Goal: Task Accomplishment & Management: Complete application form

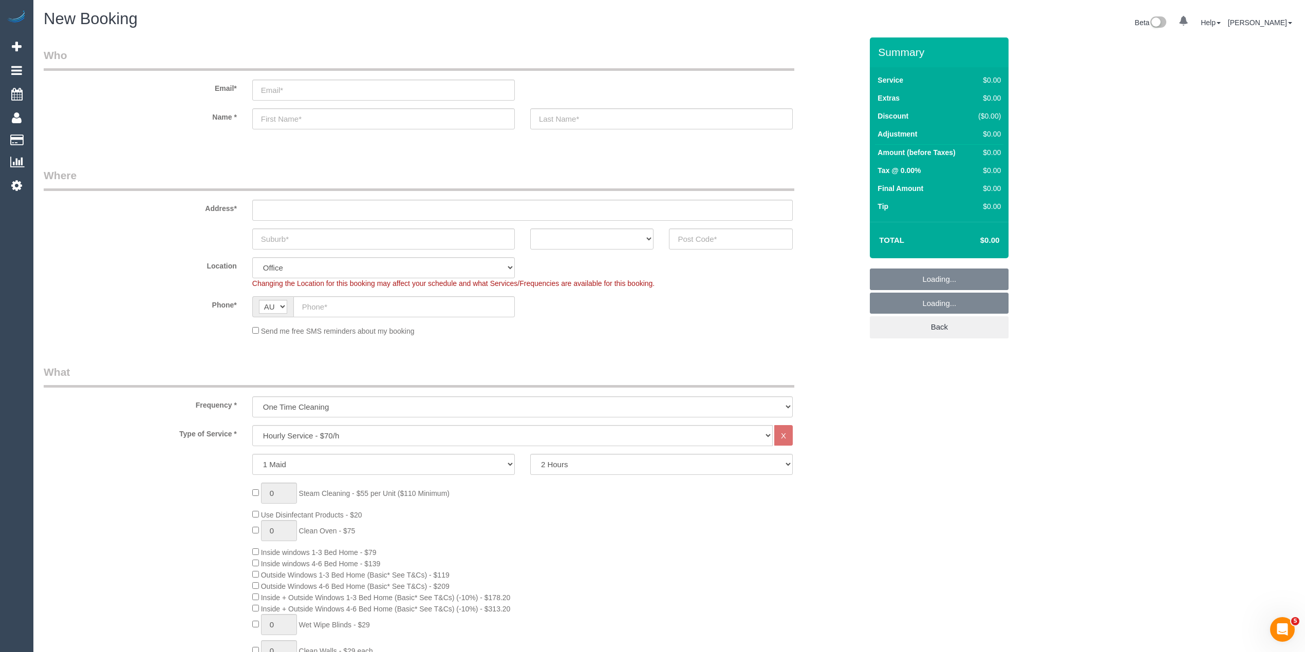
select select "object:831"
click at [690, 239] on input "text" at bounding box center [731, 239] width 124 height 21
type input "3212"
click at [430, 214] on input "text" at bounding box center [522, 210] width 540 height 21
type input "-"
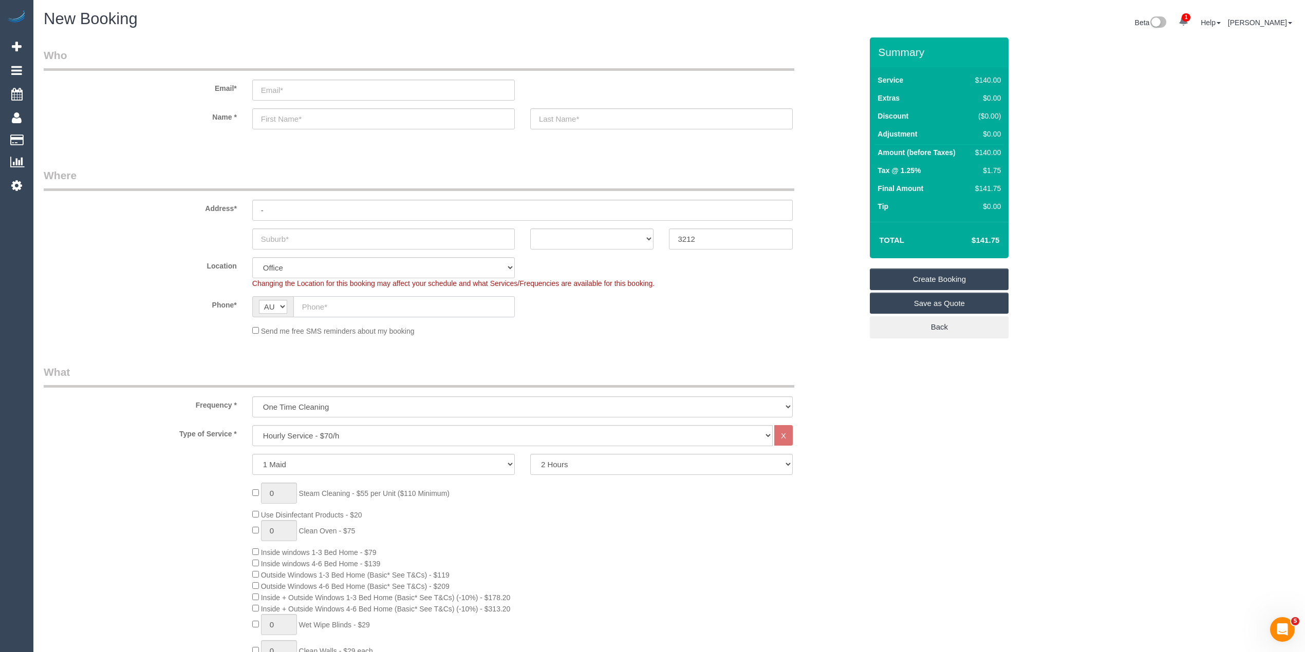
click at [363, 312] on input "text" at bounding box center [403, 306] width 221 height 21
paste input "61 422 764 249"
drag, startPoint x: 312, startPoint y: 302, endPoint x: 272, endPoint y: 290, distance: 42.3
click at [273, 292] on sui-booking-location "Location Office City East (North) East (South) Inner East Inner North (East) In…" at bounding box center [453, 296] width 818 height 79
type input "0422 764 249"
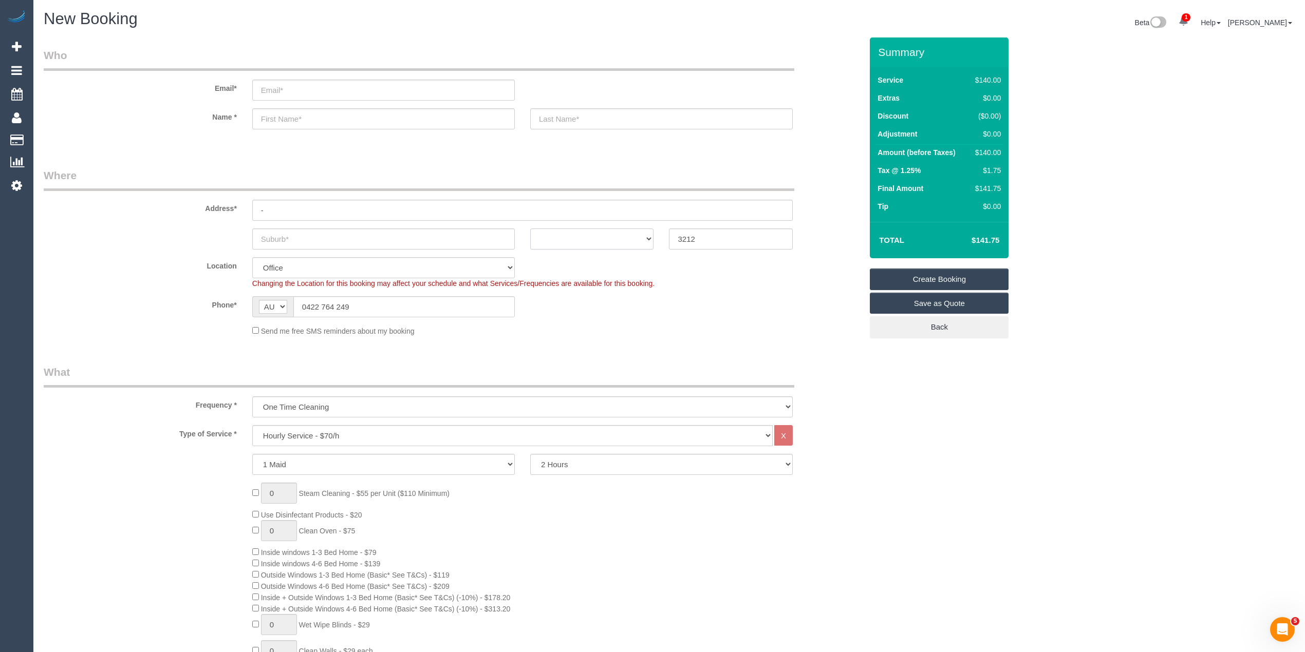
click at [591, 229] on select "ACT NSW NT QLD SA TAS VIC WA" at bounding box center [592, 239] width 124 height 21
select select "VIC"
click at [530, 229] on select "ACT NSW NT QLD SA TAS VIC WA" at bounding box center [592, 239] width 124 height 21
click at [323, 433] on select "Hourly Service - $70/h Hourly Service - $65/h Hourly Service - $60/h Hourly Ser…" at bounding box center [512, 435] width 520 height 21
select select "213"
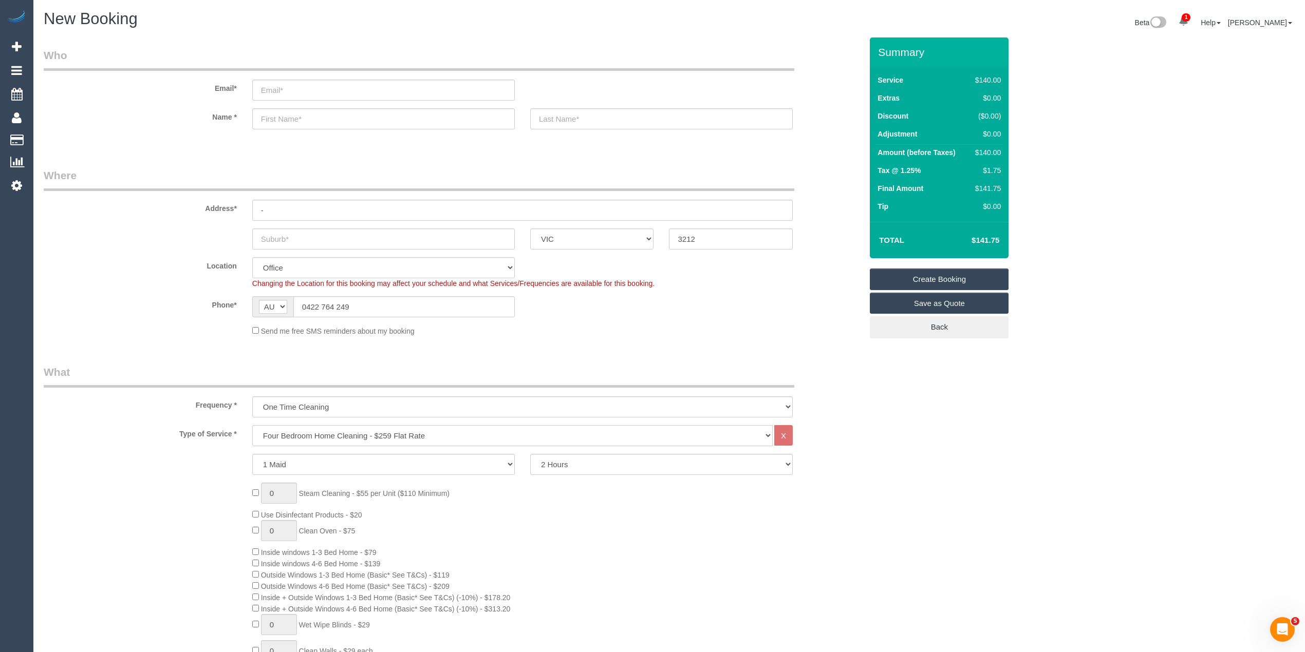
click at [252, 425] on select "Hourly Service - $70/h Hourly Service - $65/h Hourly Service - $60/h Hourly Ser…" at bounding box center [512, 435] width 520 height 21
type input "1"
click at [284, 112] on input "text" at bounding box center [383, 118] width 262 height 21
type input "Ryan"
click at [274, 85] on input "email" at bounding box center [383, 90] width 262 height 21
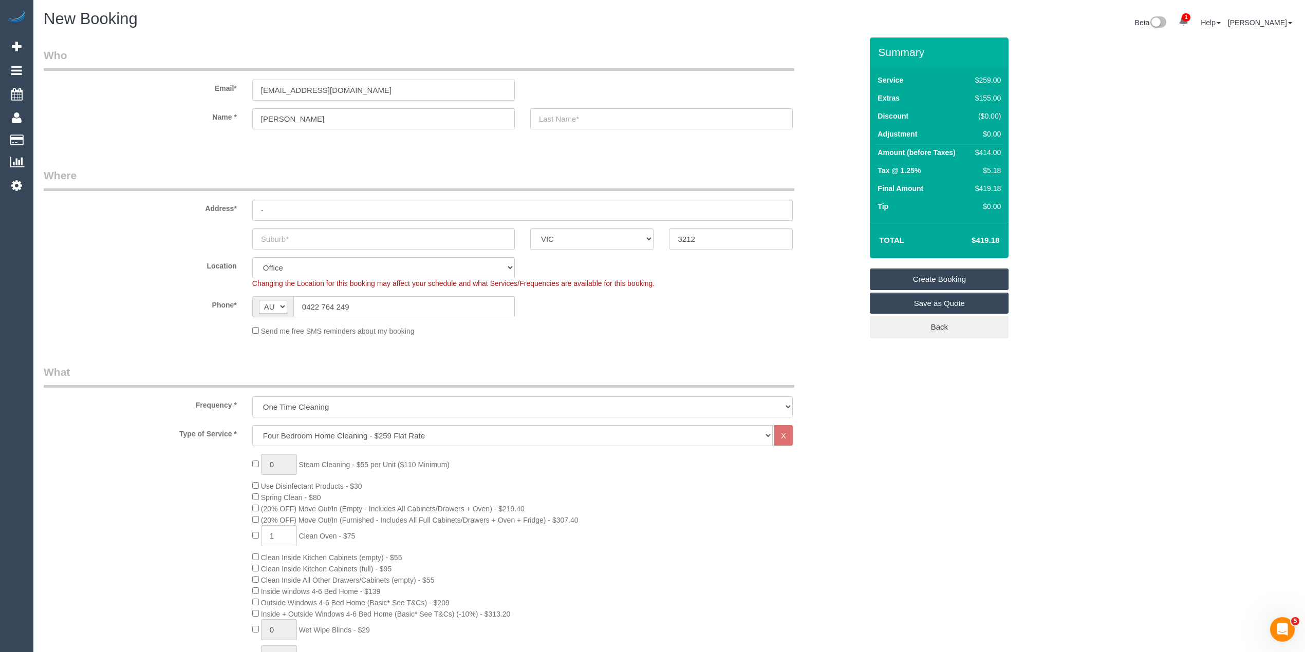
type input "moorey1984@gmail.com"
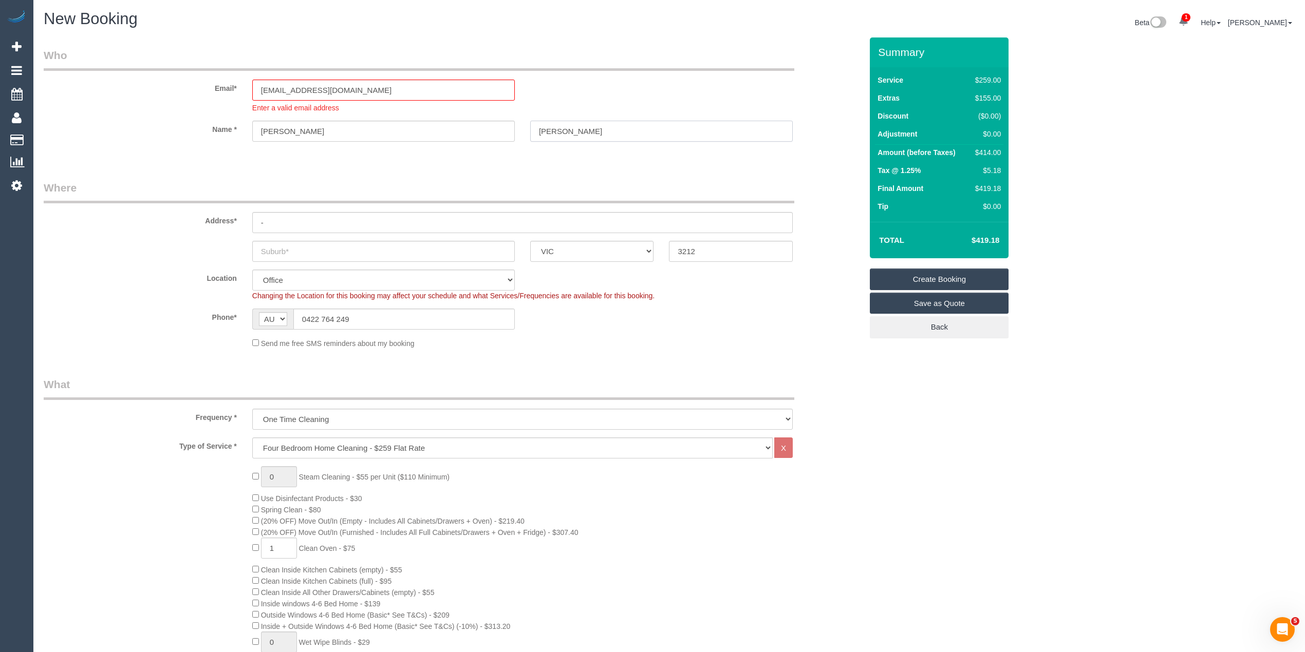
type input "Moore"
drag, startPoint x: 274, startPoint y: 225, endPoint x: 220, endPoint y: 212, distance: 55.6
click at [221, 213] on div "Address* -" at bounding box center [453, 206] width 834 height 53
click at [320, 220] on input "-" at bounding box center [522, 222] width 540 height 21
click at [320, 220] on input "text" at bounding box center [522, 222] width 540 height 21
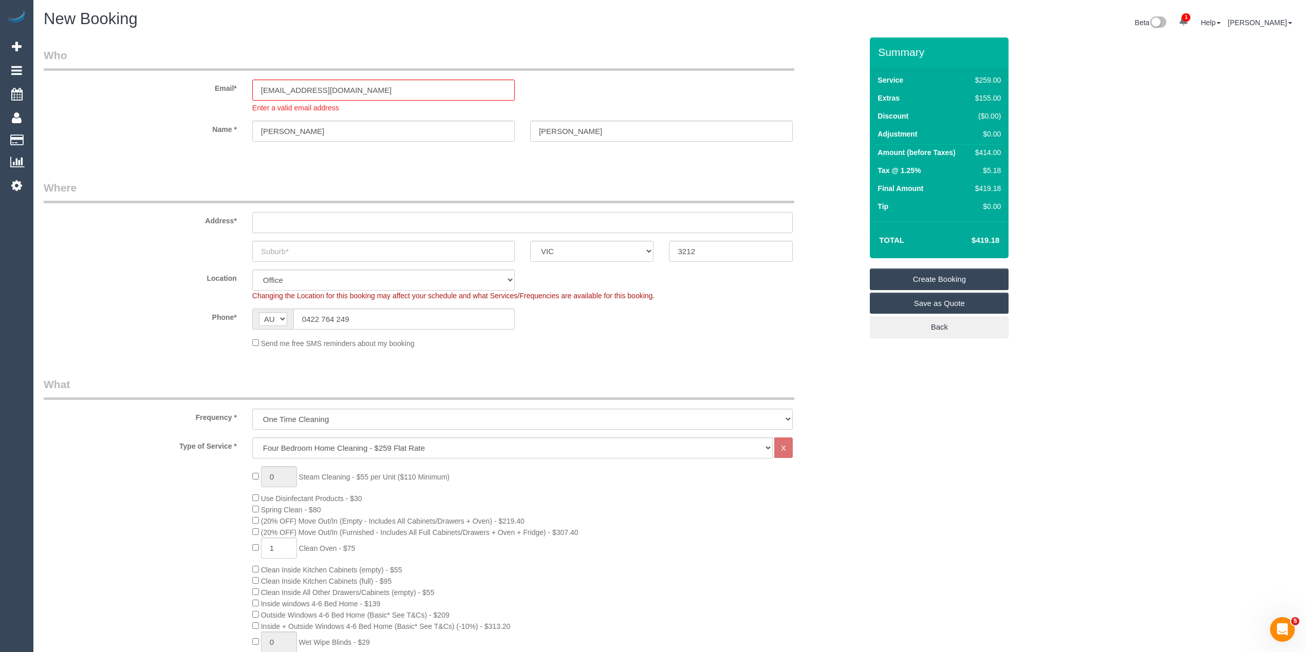
click at [320, 220] on input "text" at bounding box center [522, 222] width 540 height 21
type input "74 East Lakes Boulevard"
click at [329, 245] on input "text" at bounding box center [383, 251] width 262 height 21
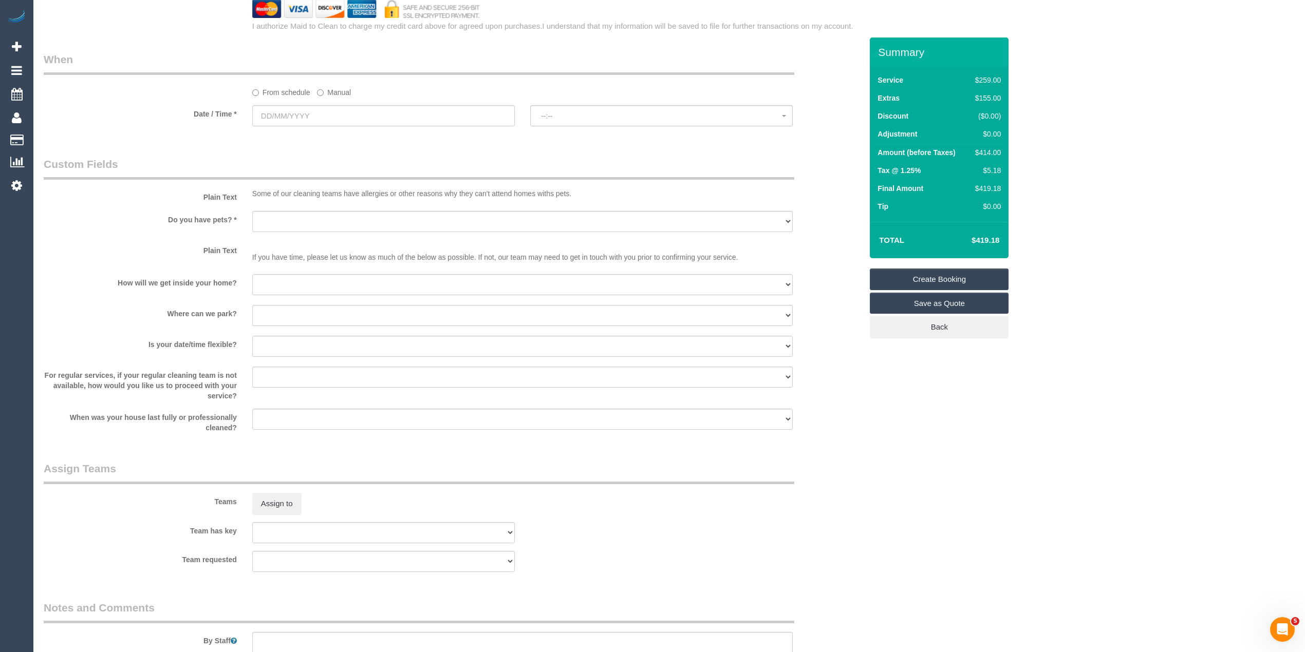
scroll to position [1164, 0]
type input "Lara"
click at [256, 220] on select "Yes - Cats Yes - Dogs No pets Yes - Dogs and Cats Yes - Other" at bounding box center [522, 218] width 540 height 21
click at [139, 237] on sui-booking-custom-fields "Plain Text Some of our cleaning teams have allergies or other reasons why they …" at bounding box center [453, 292] width 818 height 276
click at [335, 285] on select "I will be home Key will be left (please provide details below) Lock box/Access …" at bounding box center [522, 281] width 540 height 21
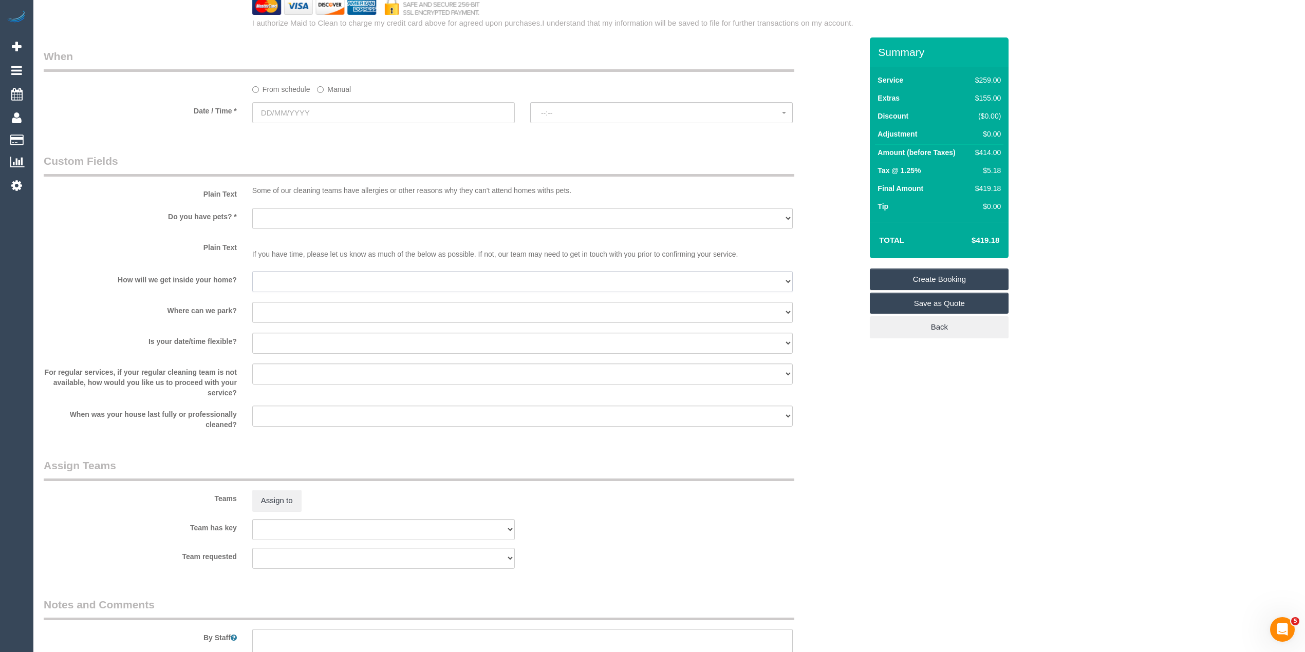
select select "number:14"
click at [252, 272] on select "I will be home Key will be left (please provide details below) Lock box/Access …" at bounding box center [522, 281] width 540 height 21
click at [331, 311] on select "I will provide parking on-site Free street parking Paid street parking (cost wi…" at bounding box center [522, 312] width 540 height 21
select select "number:18"
click at [252, 303] on select "I will provide parking on-site Free street parking Paid street parking (cost wi…" at bounding box center [522, 312] width 540 height 21
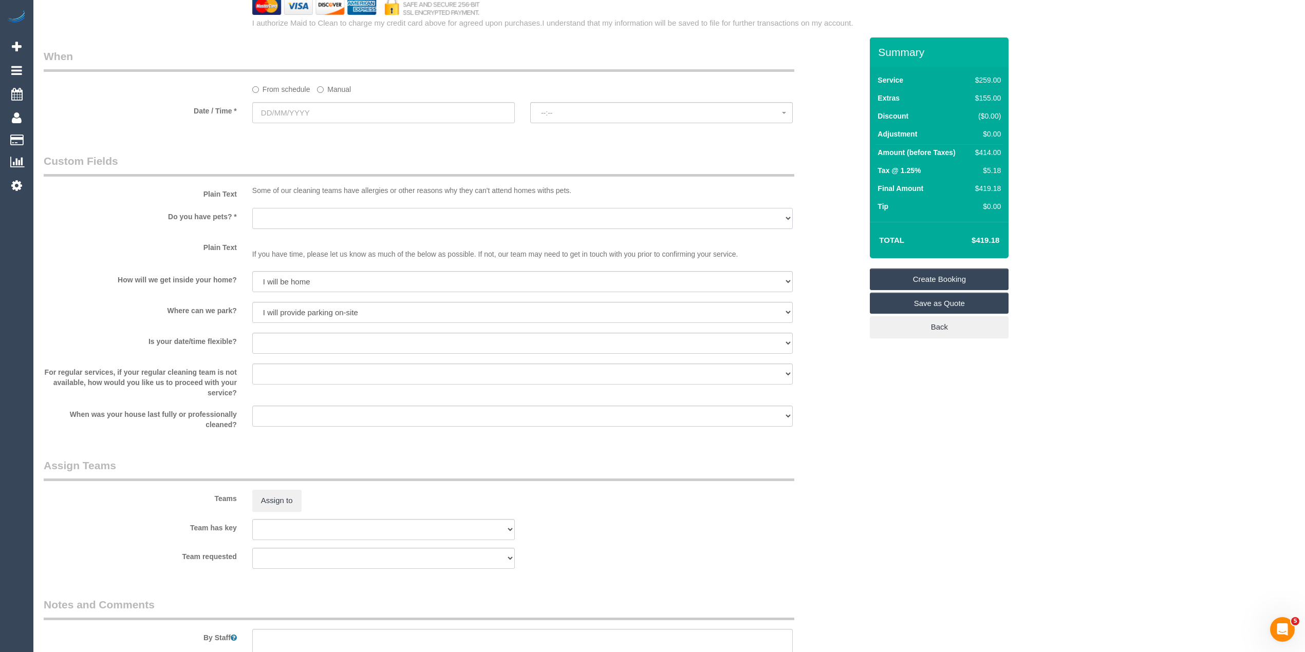
click at [329, 216] on select "Yes - Cats Yes - Dogs No pets Yes - Dogs and Cats Yes - Other" at bounding box center [522, 218] width 540 height 21
select select "number:27"
click at [252, 209] on select "Yes - Cats Yes - Dogs No pets Yes - Dogs and Cats Yes - Other" at bounding box center [522, 218] width 540 height 21
click at [272, 339] on select "Yes - date and time Yes - date but not time Yes - time but not date No - No fle…" at bounding box center [522, 343] width 540 height 21
select select "number:22"
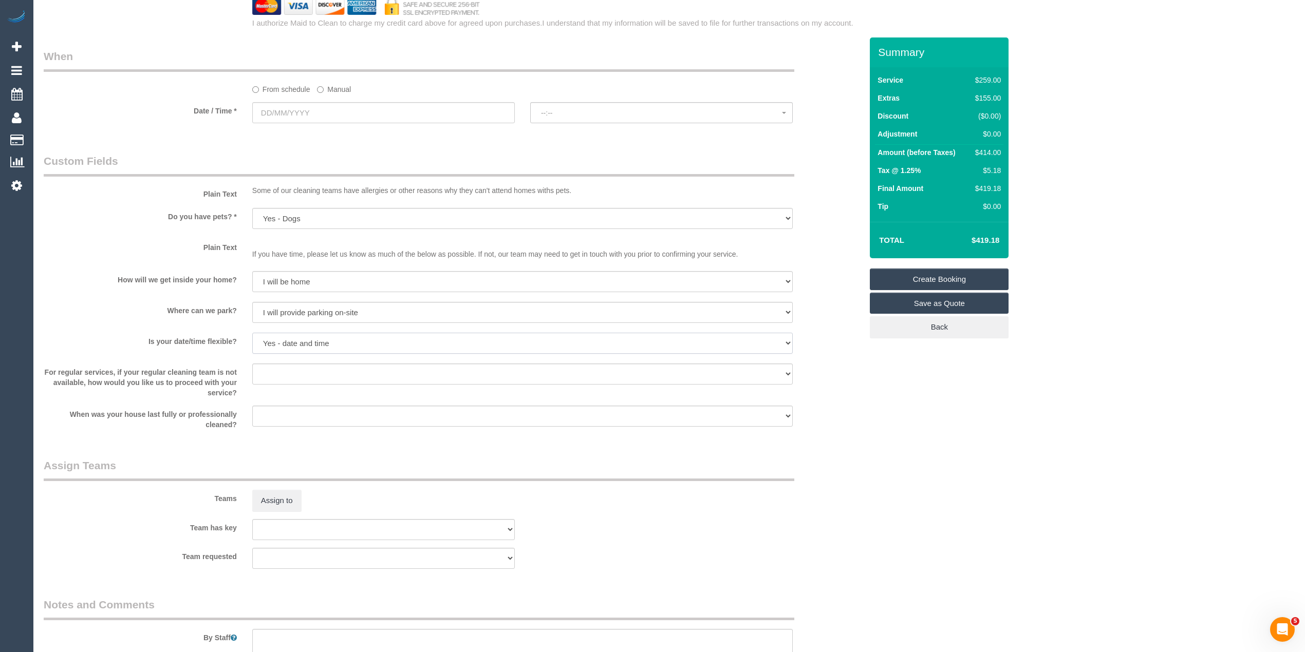
click at [252, 333] on select "Yes - date and time Yes - date but not time Yes - time but not date No - No fle…" at bounding box center [522, 343] width 540 height 21
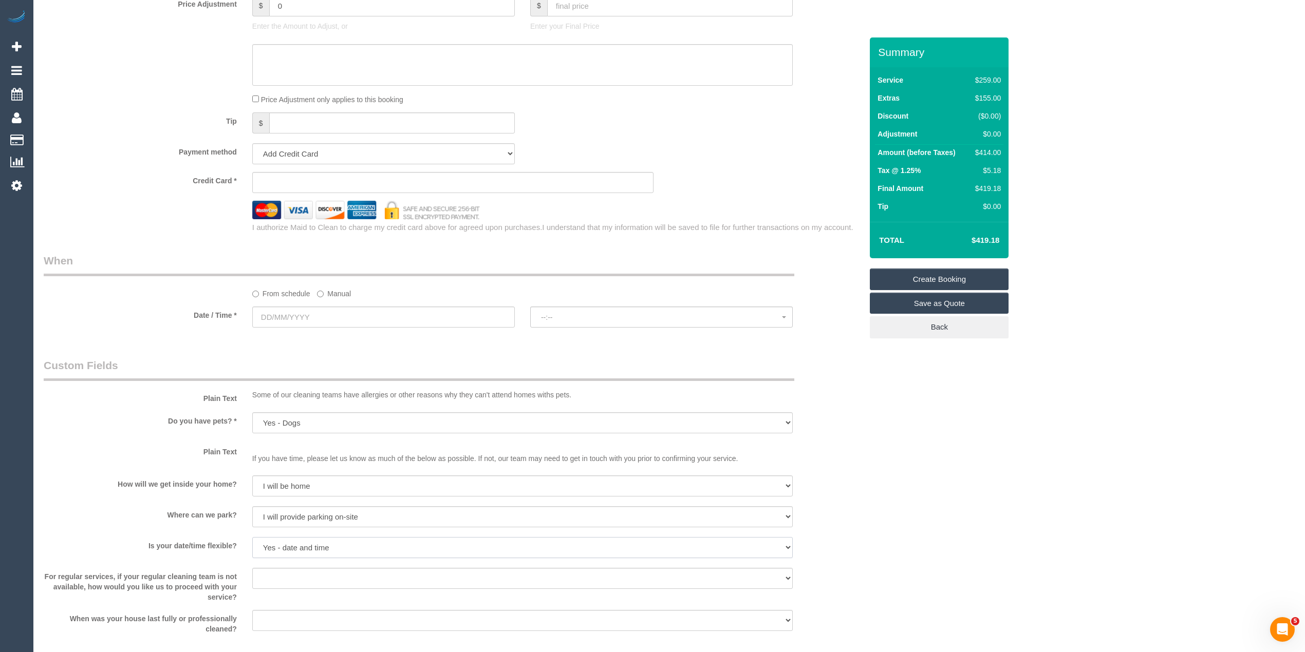
scroll to position [959, 0]
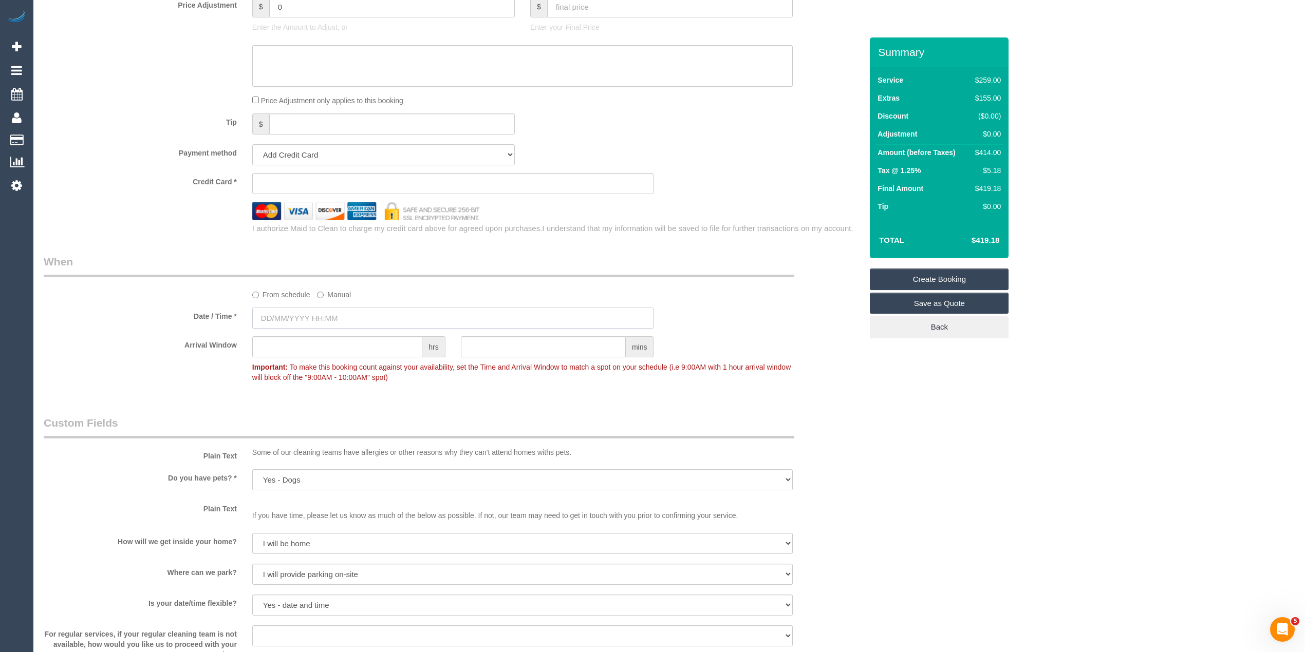
click at [310, 315] on input "text" at bounding box center [453, 318] width 402 height 21
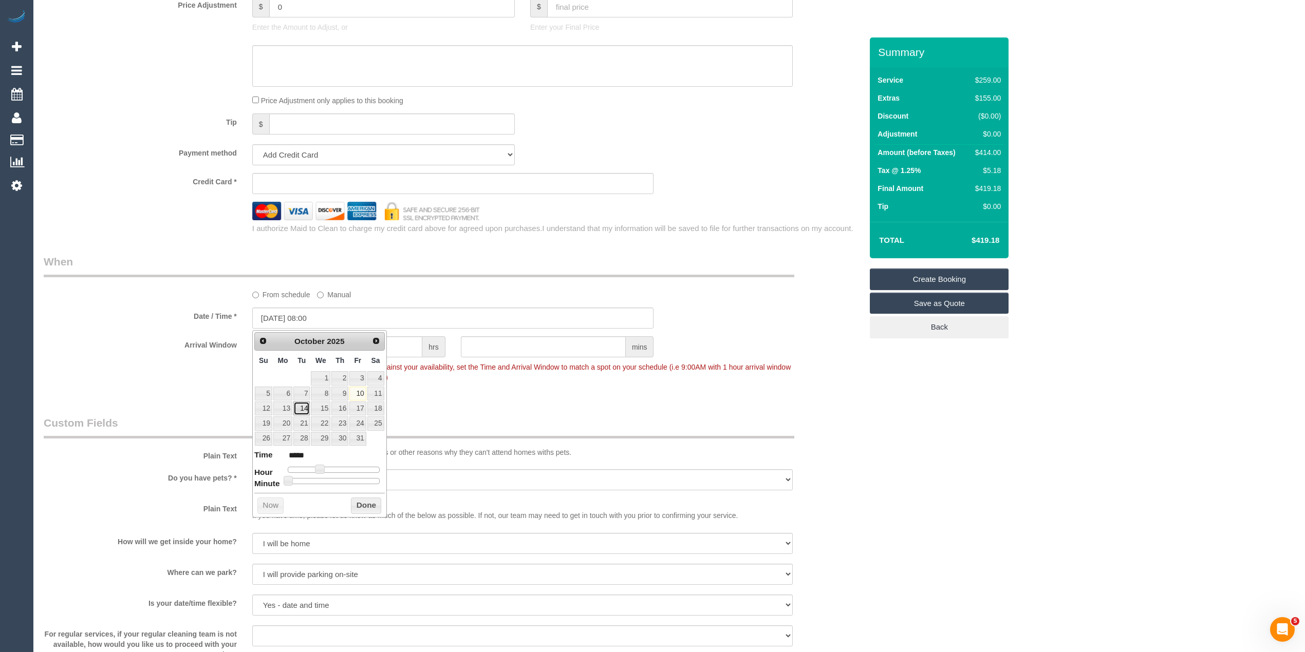
click at [300, 409] on link "14" at bounding box center [301, 409] width 16 height 14
type input "14/10/2025 10:00"
type input "*****"
click at [327, 469] on span at bounding box center [327, 469] width 9 height 9
click at [1073, 512] on div "Who Email* moorey1984@gmail.com Enter a valid email address Name * Ryan Moore W…" at bounding box center [669, 45] width 1251 height 1932
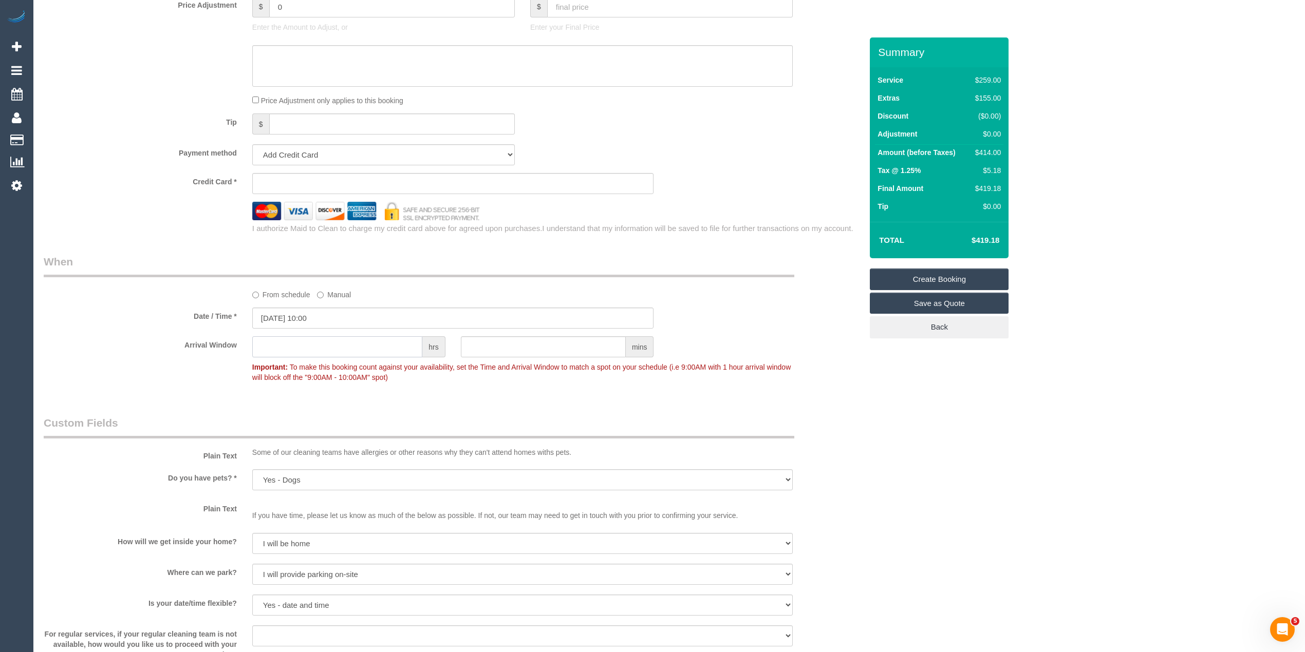
click at [335, 343] on input "text" at bounding box center [337, 346] width 170 height 21
type input "2"
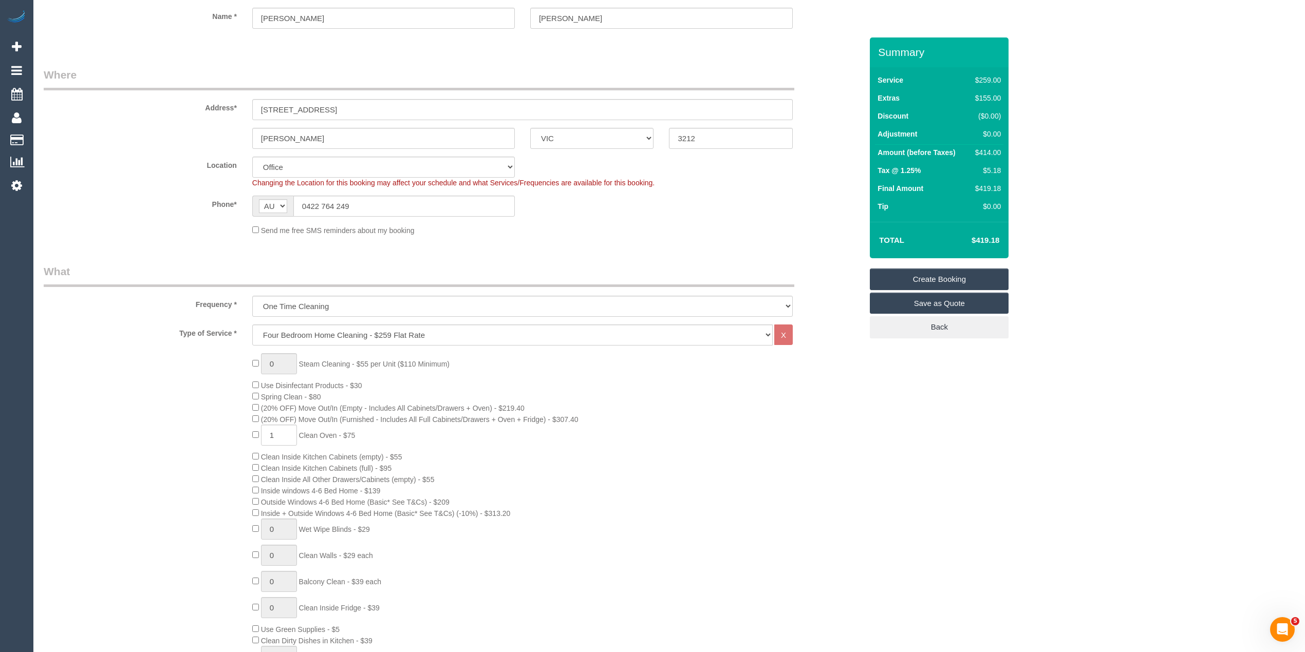
scroll to position [0, 0]
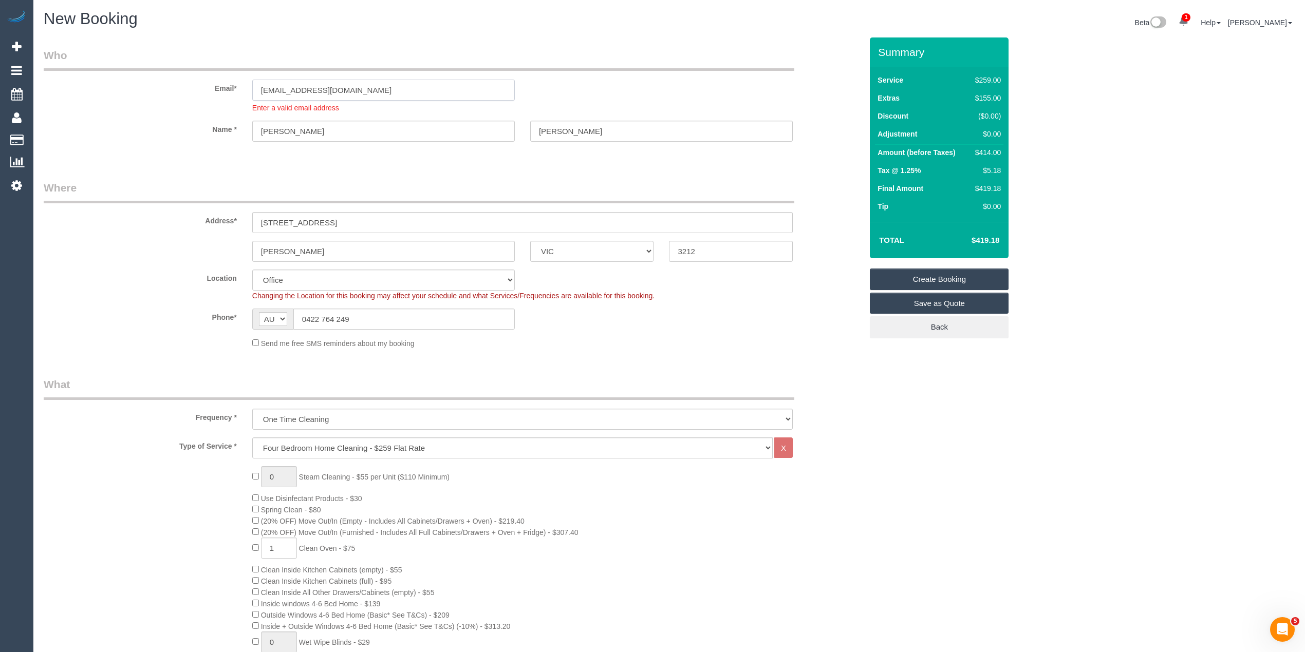
drag, startPoint x: 376, startPoint y: 89, endPoint x: 151, endPoint y: 91, distance: 225.0
click at [151, 91] on div "Email* moorey1984@gmail.com Enter a valid email address" at bounding box center [453, 80] width 834 height 65
click at [377, 92] on input "moorey1984@gmail.com" at bounding box center [383, 90] width 262 height 21
drag, startPoint x: 296, startPoint y: 79, endPoint x: 222, endPoint y: 69, distance: 74.6
click at [222, 69] on fieldset "Who Email* moorey1984@gmail.com Enter a valid email address Name * Ryan Moore" at bounding box center [453, 104] width 818 height 112
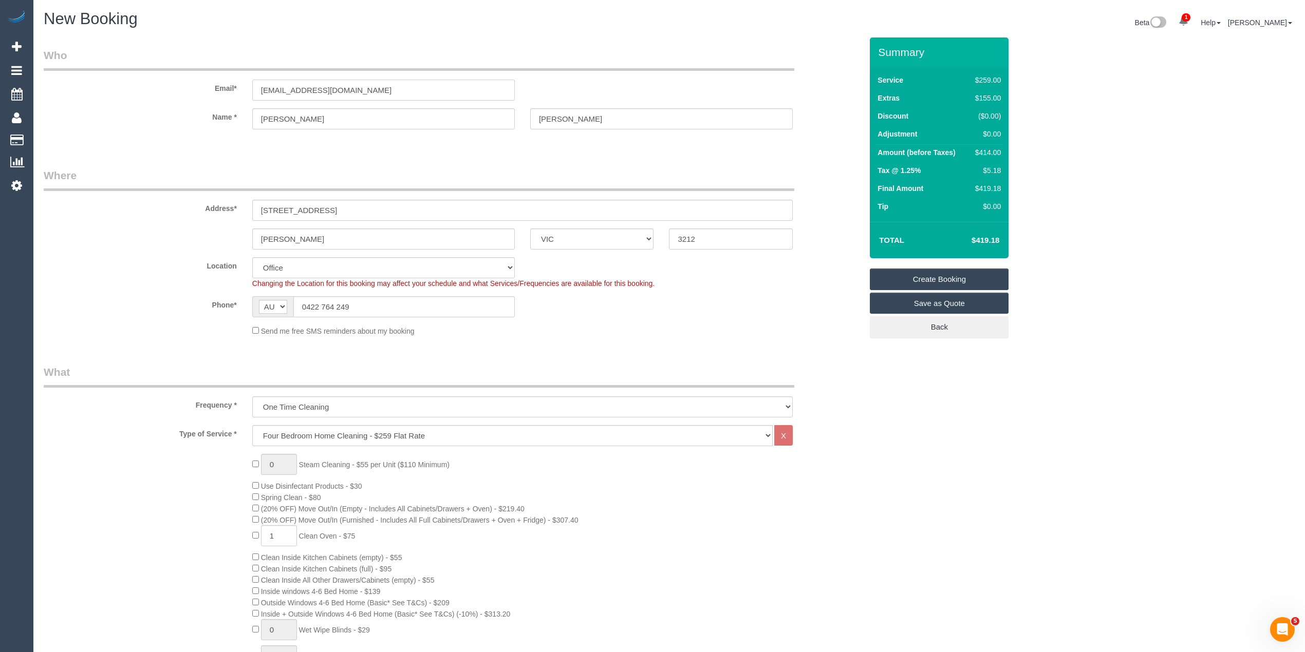
click at [373, 90] on input "moorey1984@gmail.com" at bounding box center [383, 90] width 262 height 21
drag, startPoint x: 373, startPoint y: 90, endPoint x: 166, endPoint y: 85, distance: 206.6
click at [184, 95] on div "Email* moorey1984@gmail.com" at bounding box center [453, 74] width 834 height 53
click at [967, 277] on link "Create Booking" at bounding box center [939, 280] width 139 height 22
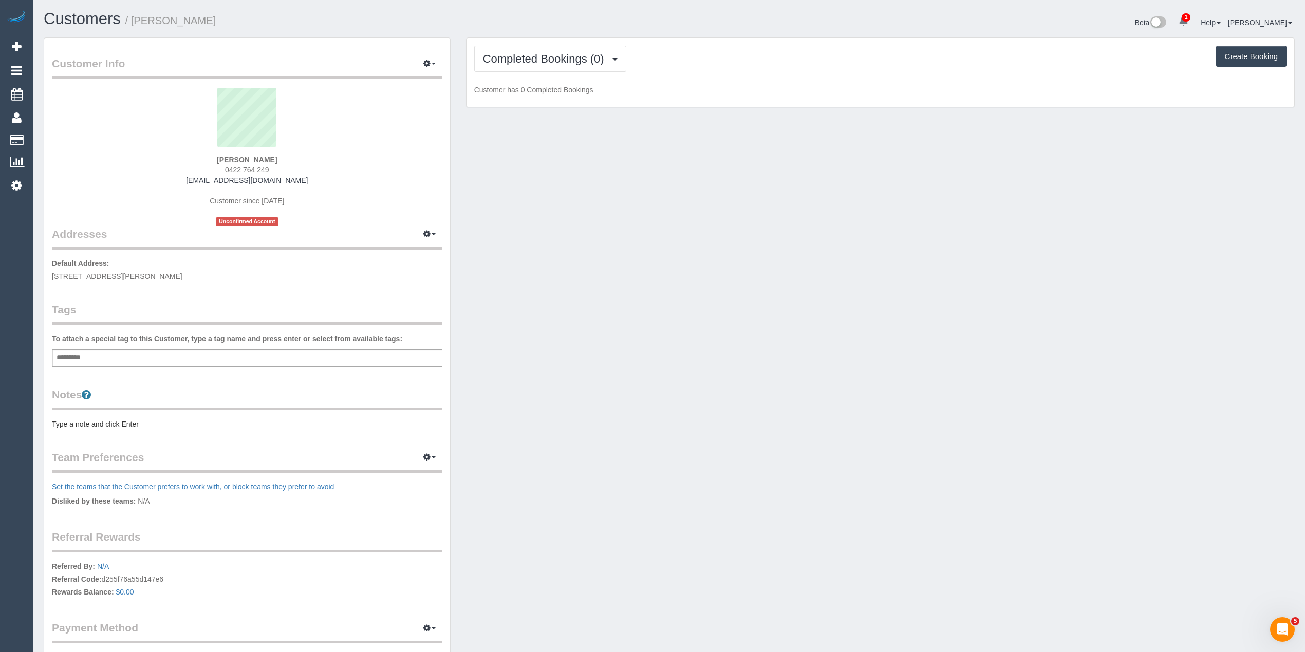
click at [285, 353] on div "Add a tag" at bounding box center [247, 357] width 390 height 17
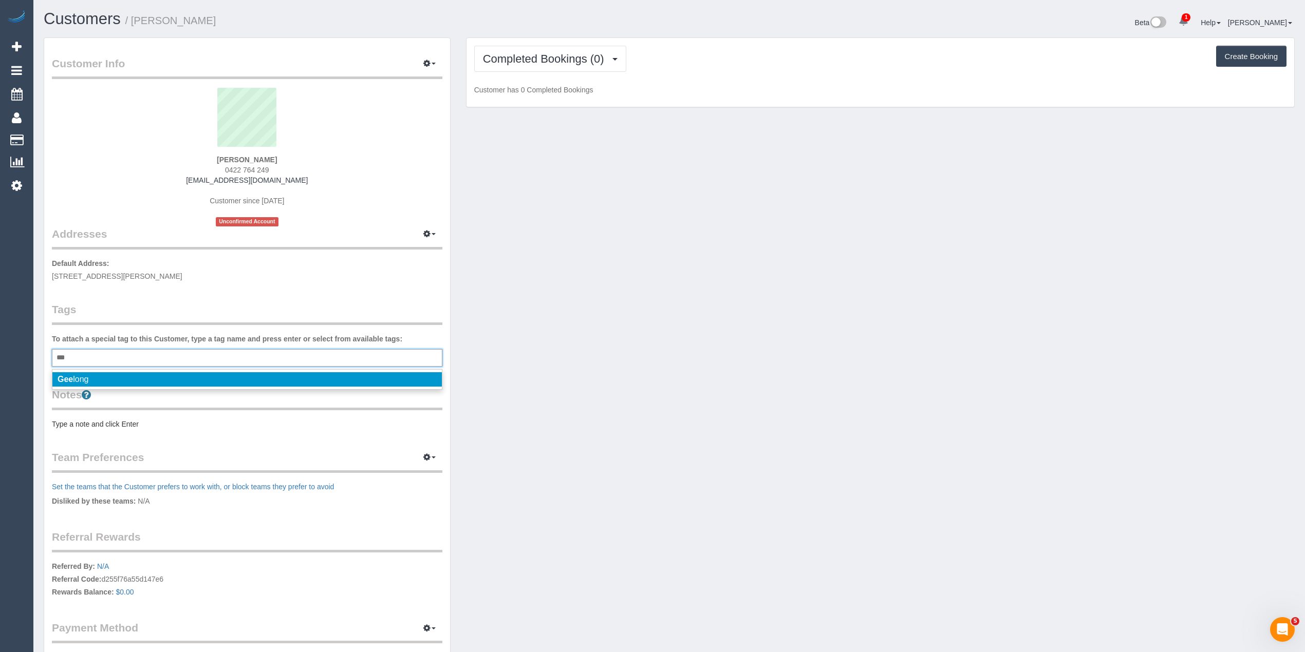
type input "***"
click at [86, 375] on span "Gee long" at bounding box center [73, 379] width 31 height 9
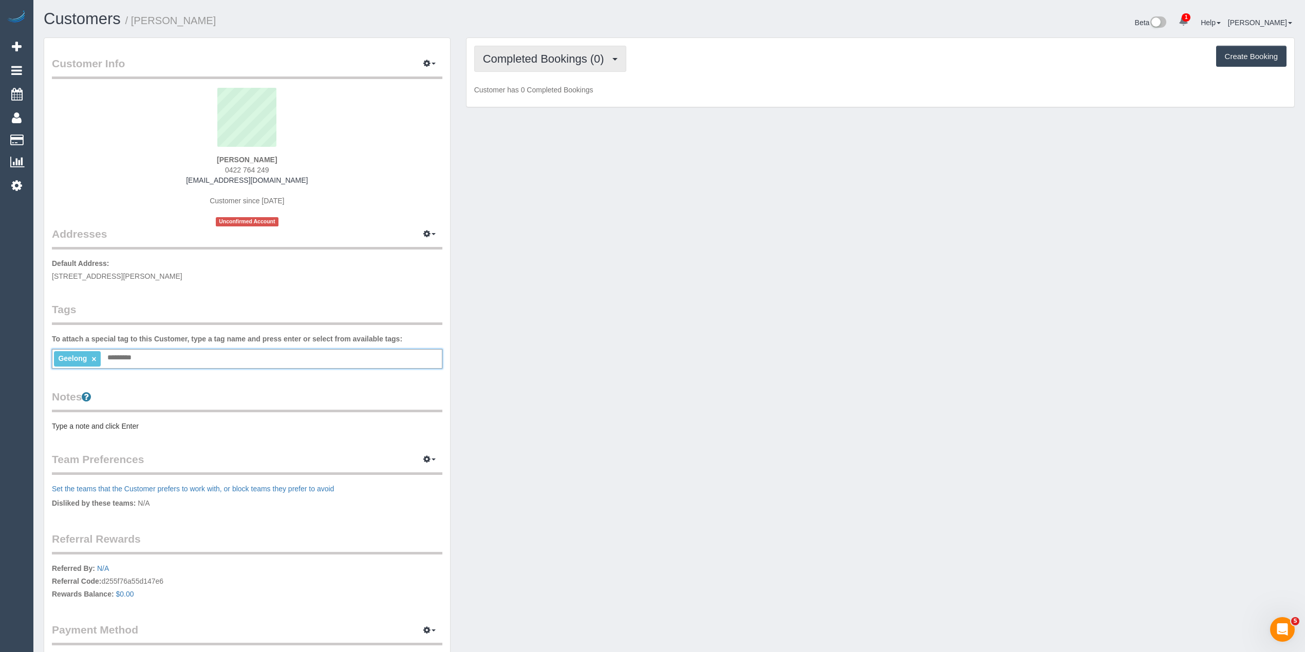
click at [566, 62] on span "Completed Bookings (0)" at bounding box center [546, 58] width 126 height 13
click at [557, 93] on link "Upcoming Bookings (1)" at bounding box center [528, 95] width 107 height 13
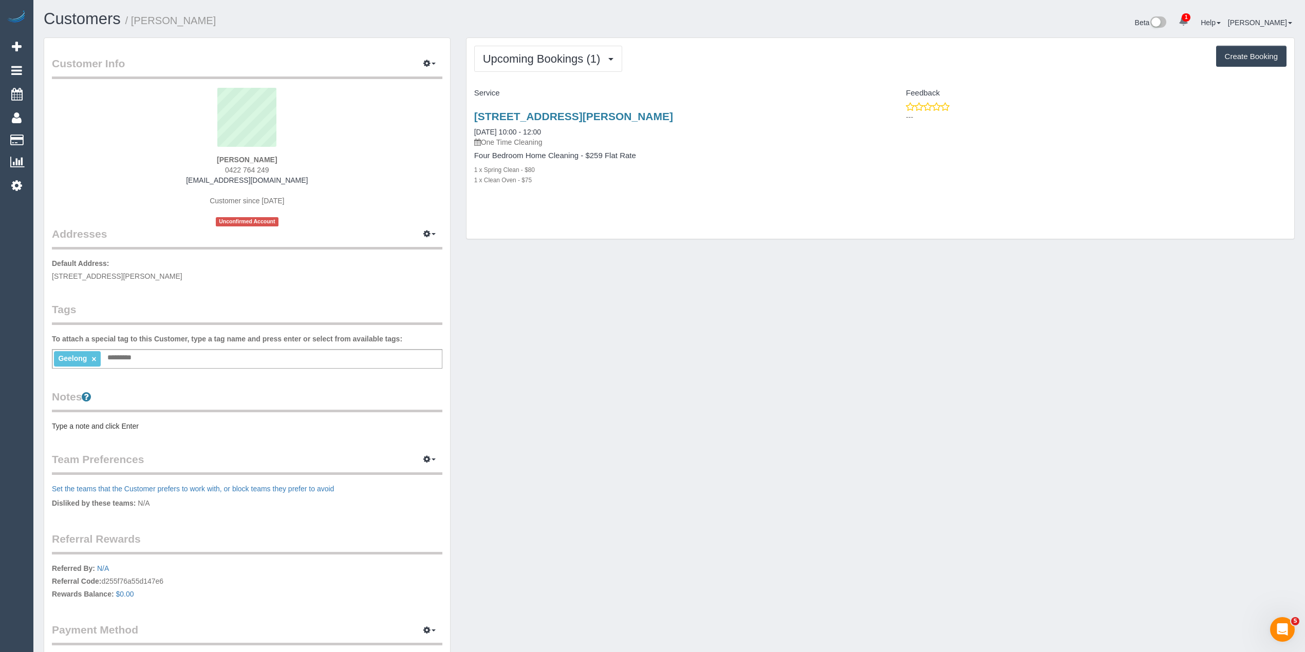
click at [83, 426] on pre "Type a note and click Enter" at bounding box center [247, 426] width 390 height 10
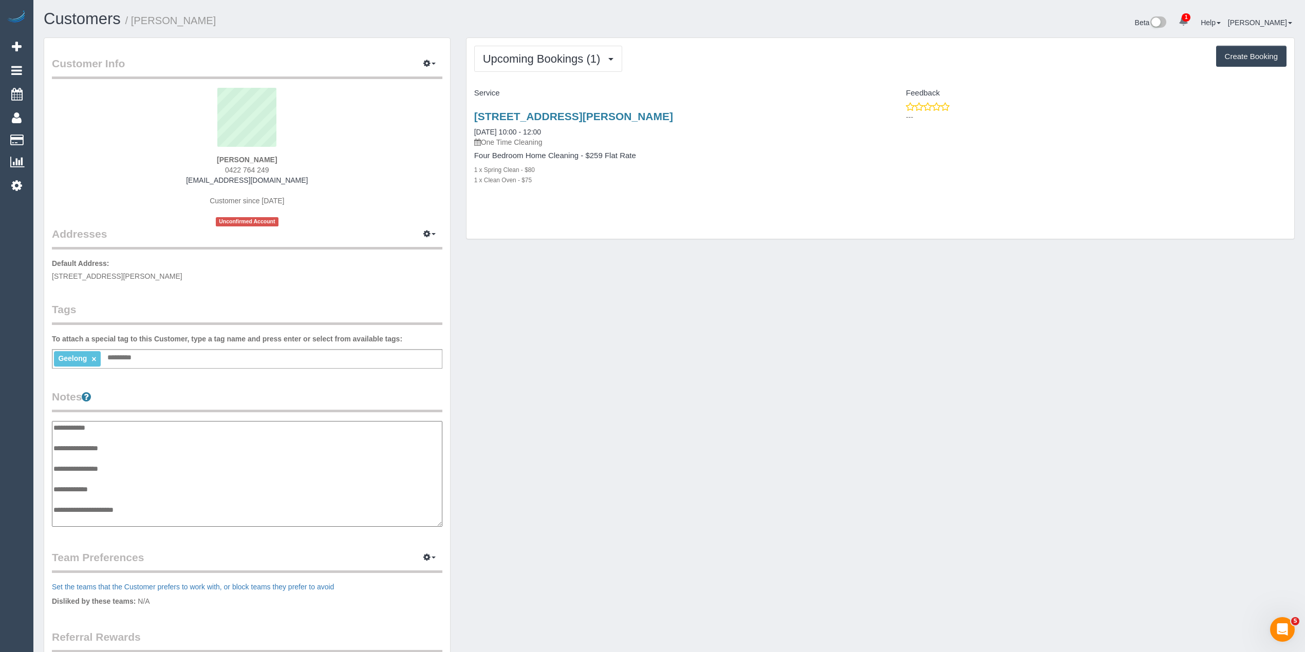
scroll to position [8, 0]
type textarea "**********"
click at [558, 118] on link "74 East Lakes Boulevard, Lara, VIC 3212" at bounding box center [573, 116] width 199 height 12
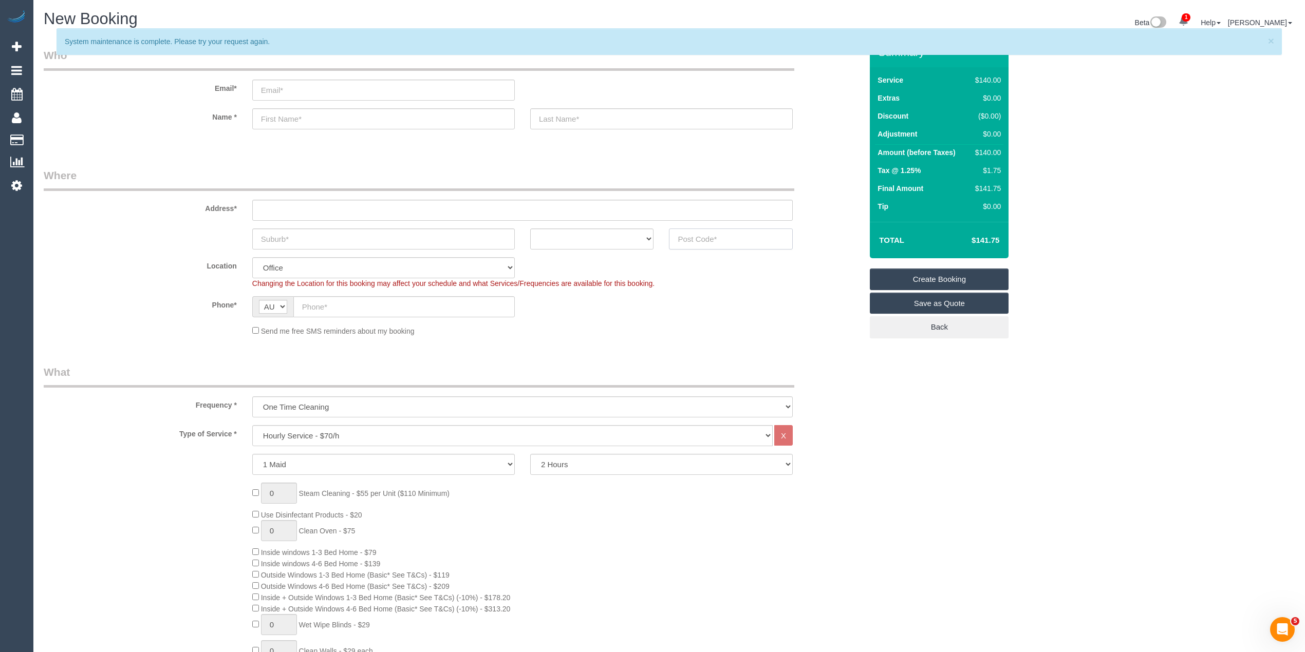
click at [740, 239] on input "text" at bounding box center [731, 239] width 124 height 21
type input "3046"
click at [276, 208] on input "text" at bounding box center [522, 210] width 540 height 21
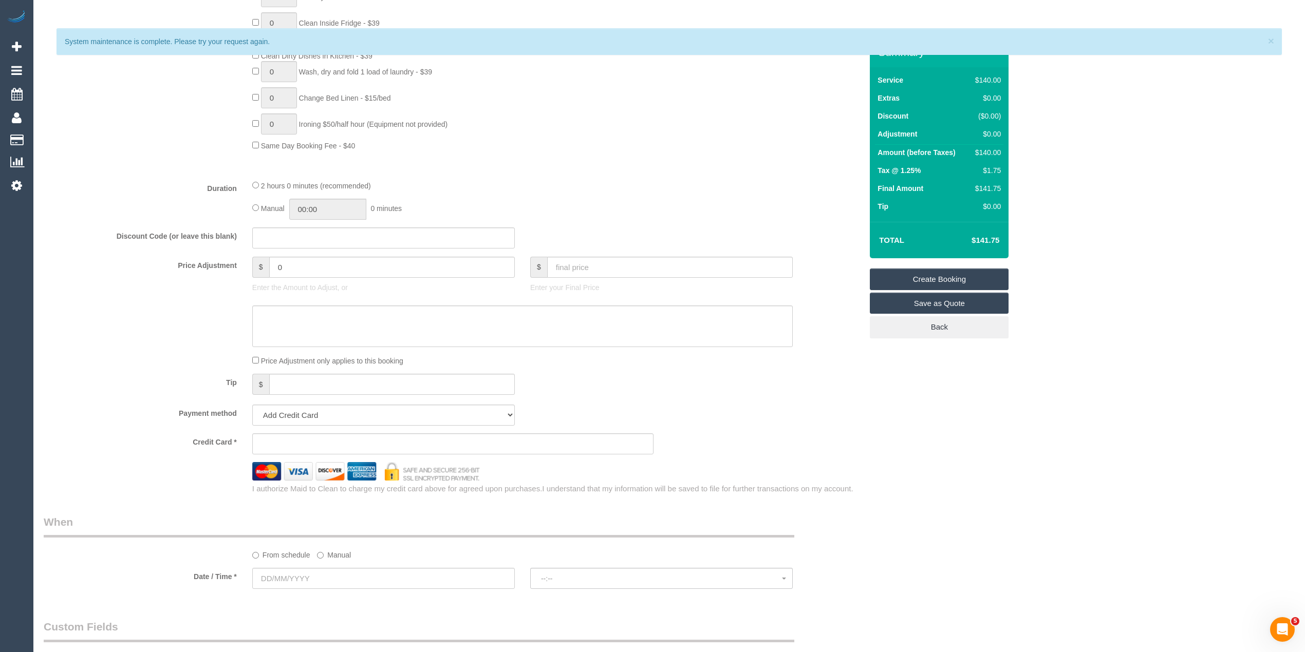
scroll to position [753, 0]
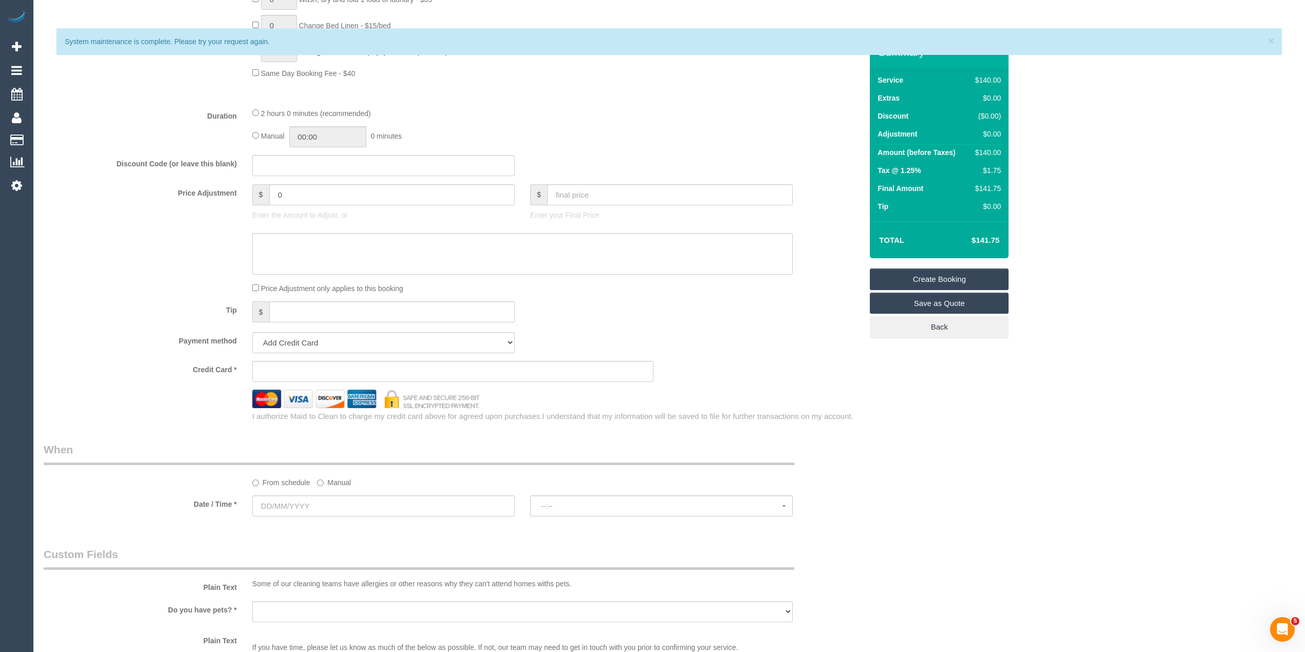
type input "-"
click at [308, 503] on input "text" at bounding box center [383, 506] width 262 height 21
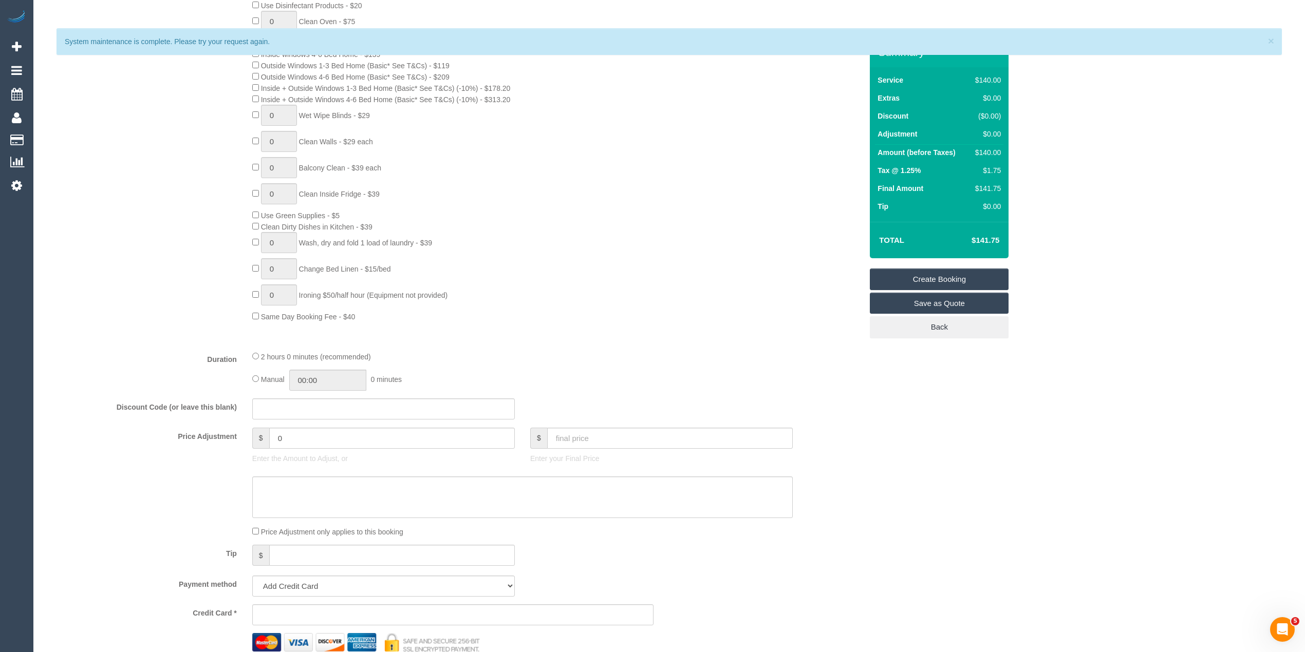
scroll to position [411, 0]
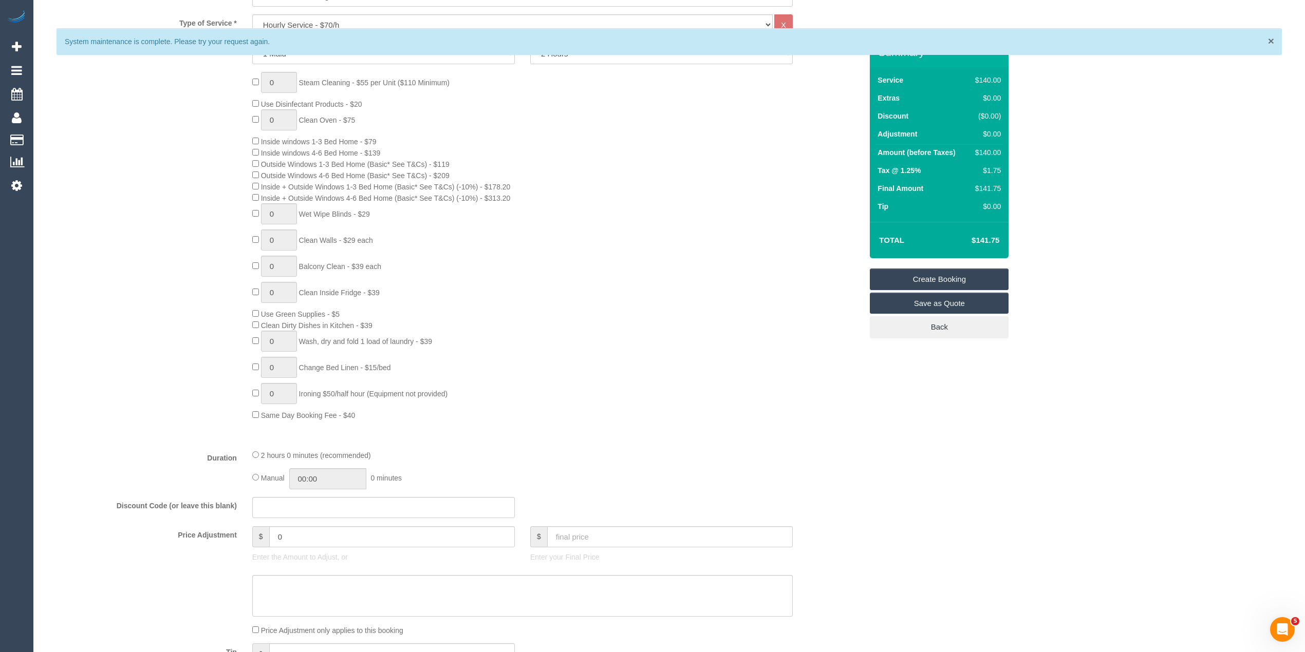
click at [1271, 41] on span "×" at bounding box center [1271, 41] width 6 height 12
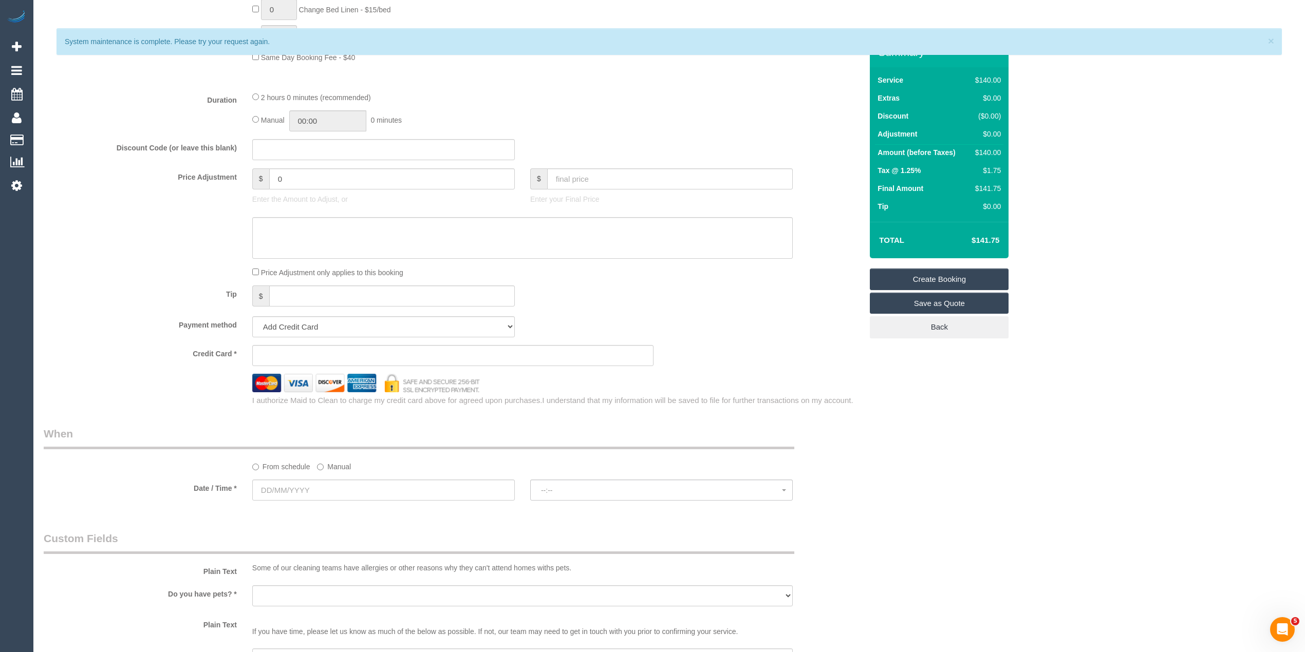
scroll to position [890, 0]
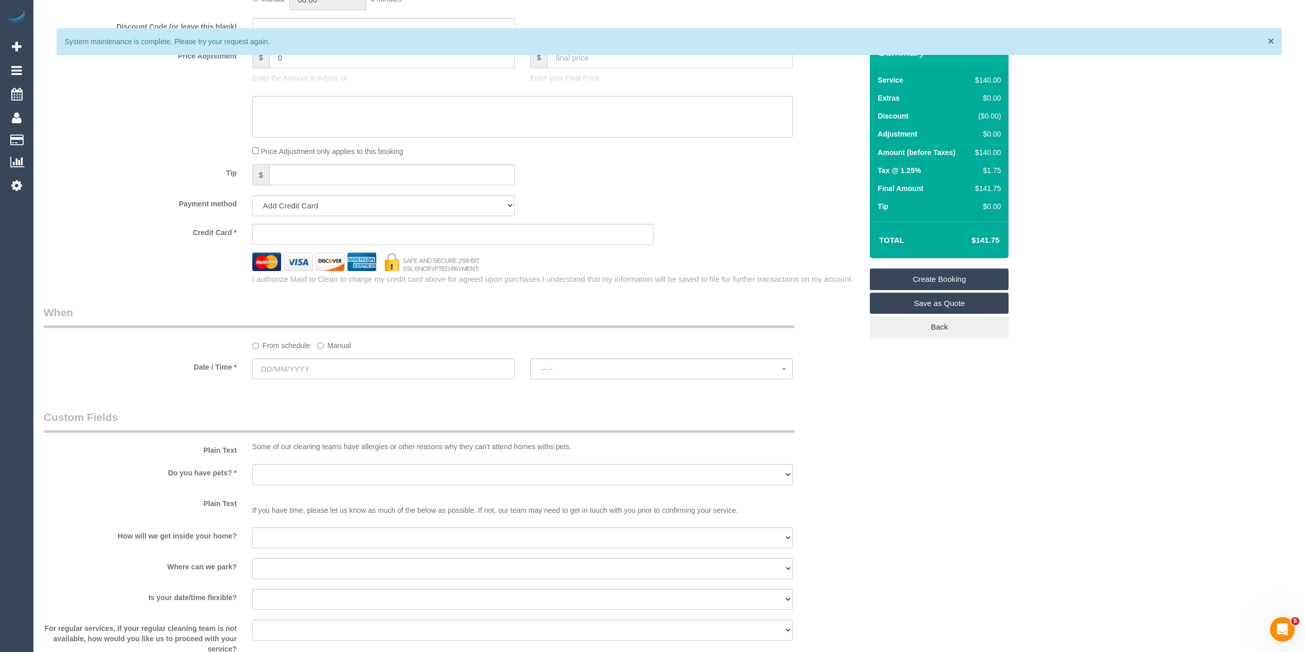
select select "61"
click at [1271, 37] on span "×" at bounding box center [1271, 41] width 6 height 12
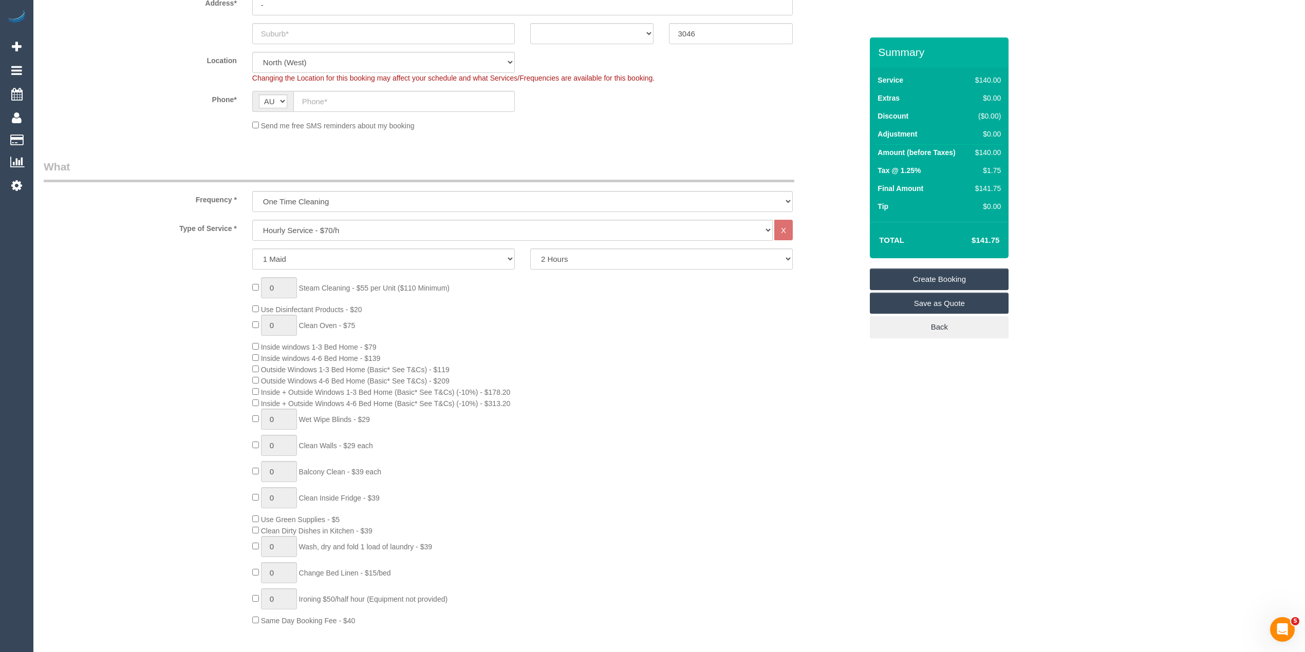
scroll to position [0, 0]
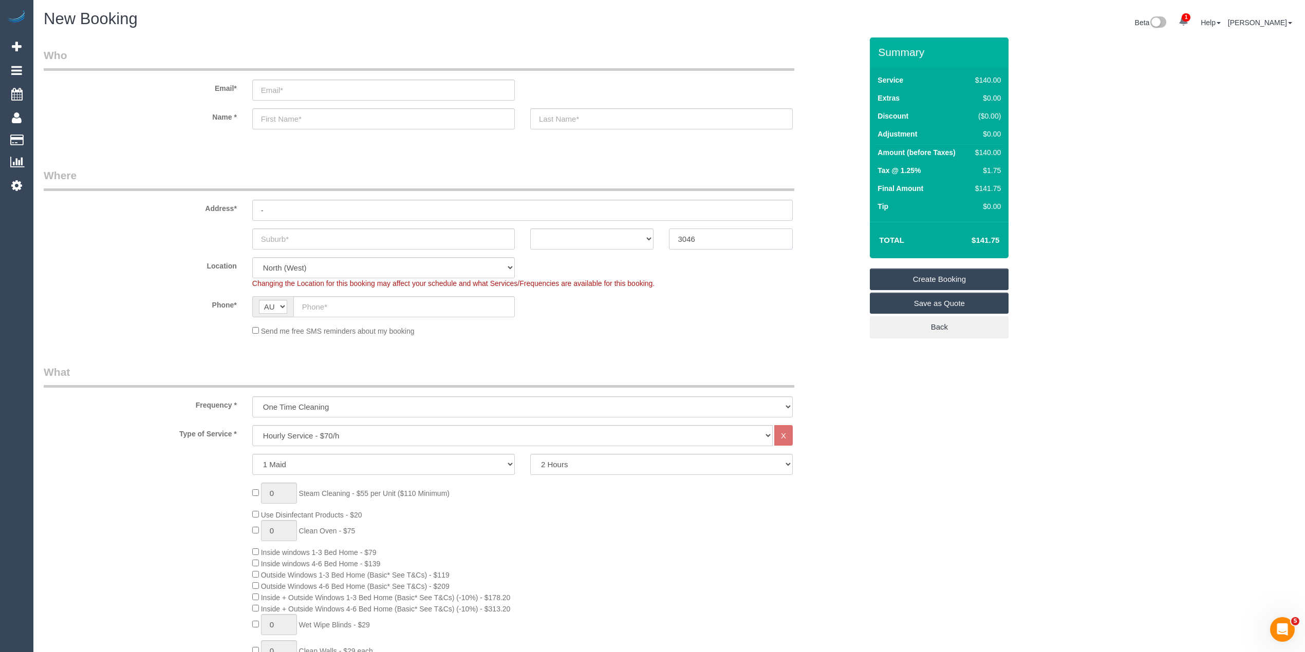
drag, startPoint x: 718, startPoint y: 238, endPoint x: 501, endPoint y: 219, distance: 217.1
click at [501, 219] on sui-booking-address "Address* - ACT NSW NT QLD SA TAS VIC WA 3046" at bounding box center [453, 209] width 818 height 82
type input "3064"
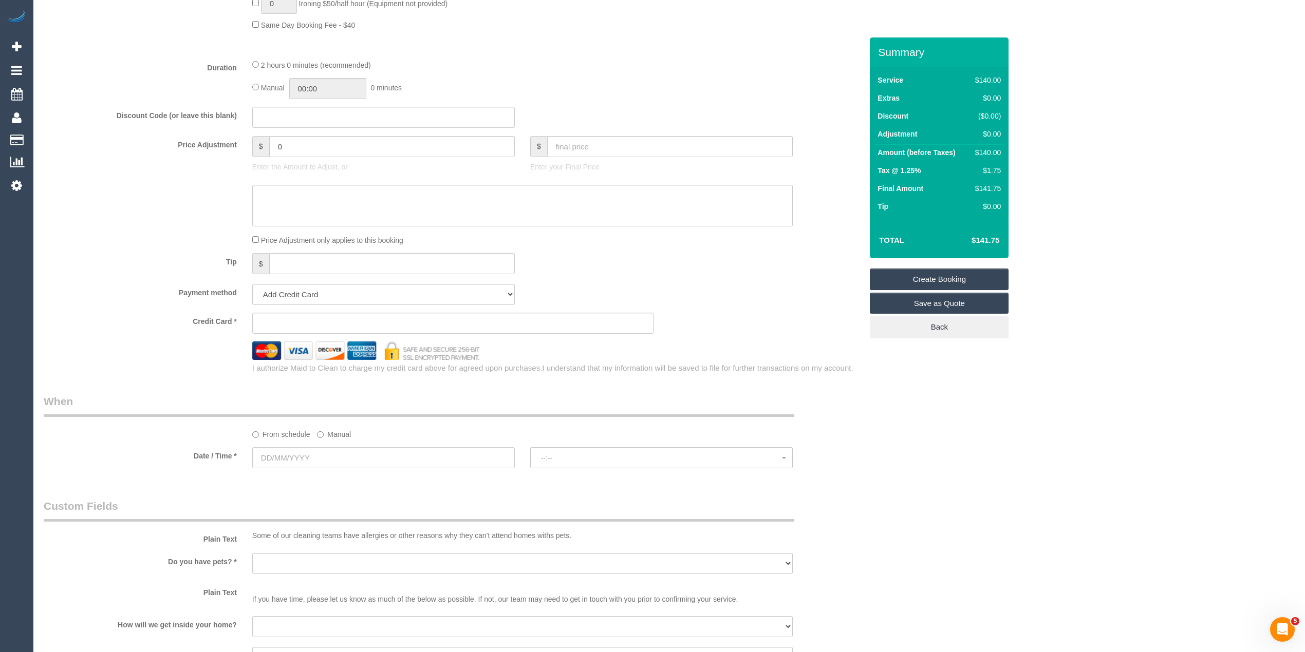
scroll to position [822, 0]
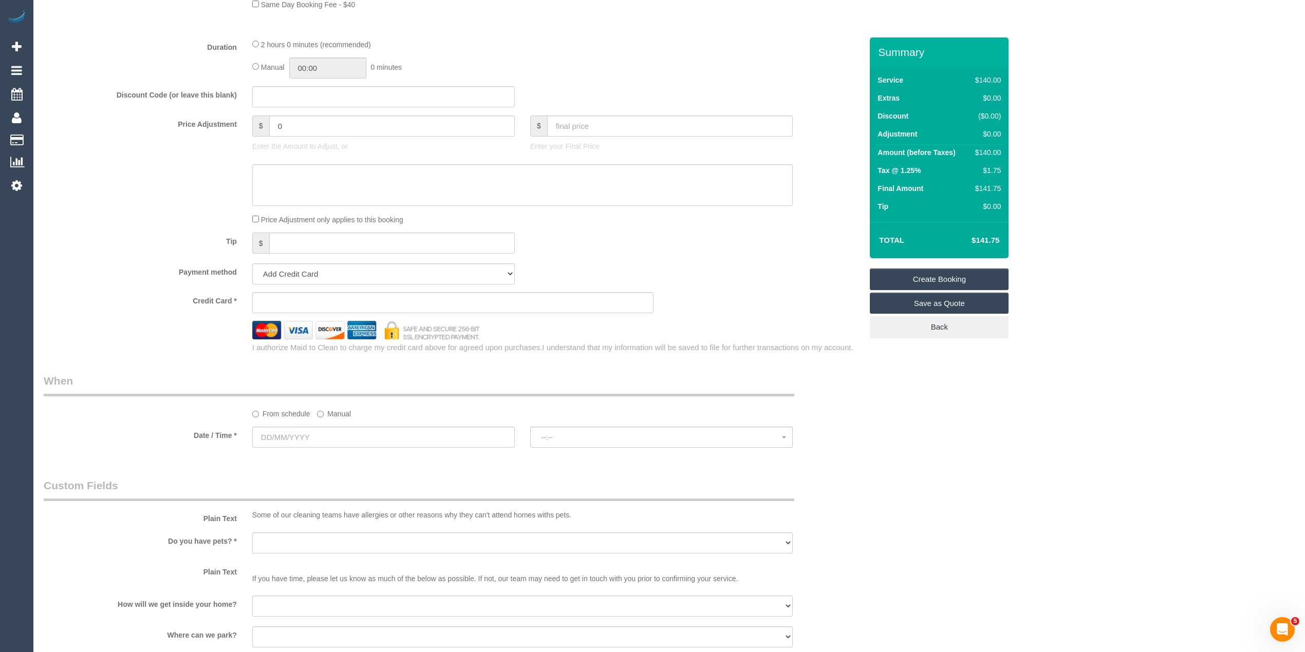
select select "63"
click at [269, 436] on input "text" at bounding box center [383, 437] width 262 height 21
select select "object:2447"
click at [1065, 448] on div "Who Email* Name * Where Address* - ACT NSW NT QLD SA TAS VIC WA 3064 Location O…" at bounding box center [669, 145] width 1251 height 1859
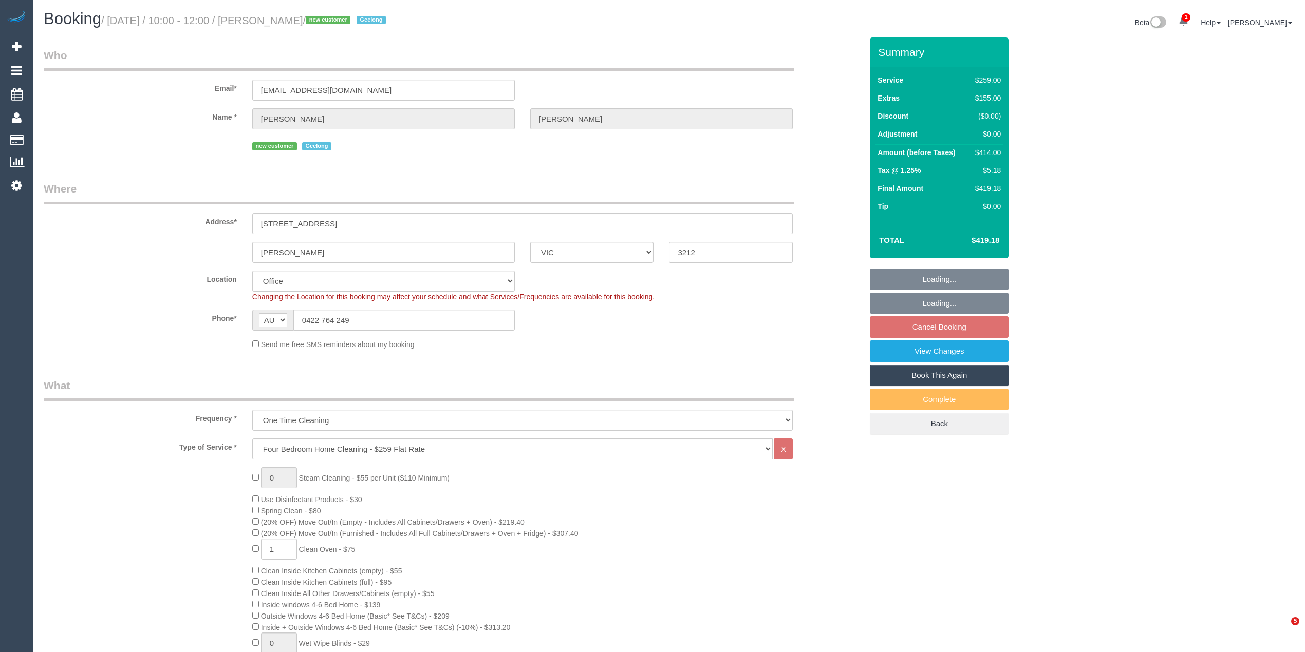
select select "VIC"
select select "number:27"
select select "number:14"
select select "number:18"
select select "number:22"
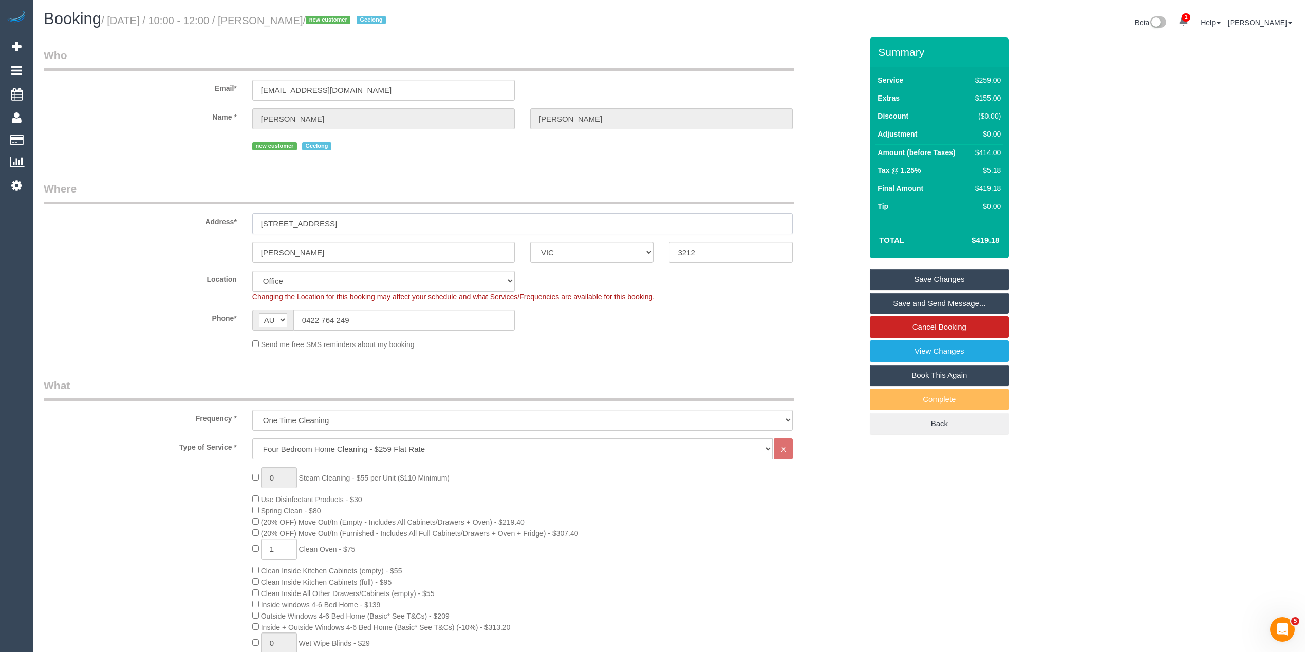
click at [292, 219] on input "74 East Lakes Boulevard" at bounding box center [522, 223] width 540 height 21
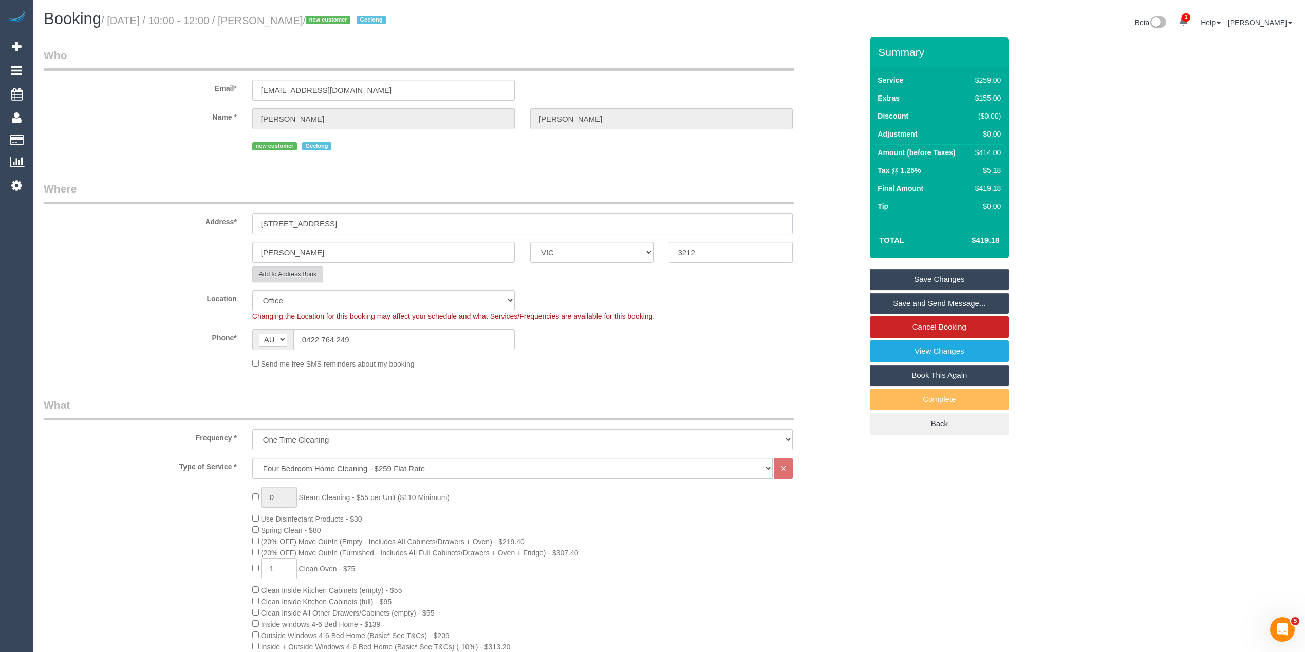
type input "74 Eastlakes Boulevard"
click at [272, 268] on button "Add to Address Book" at bounding box center [287, 275] width 71 height 16
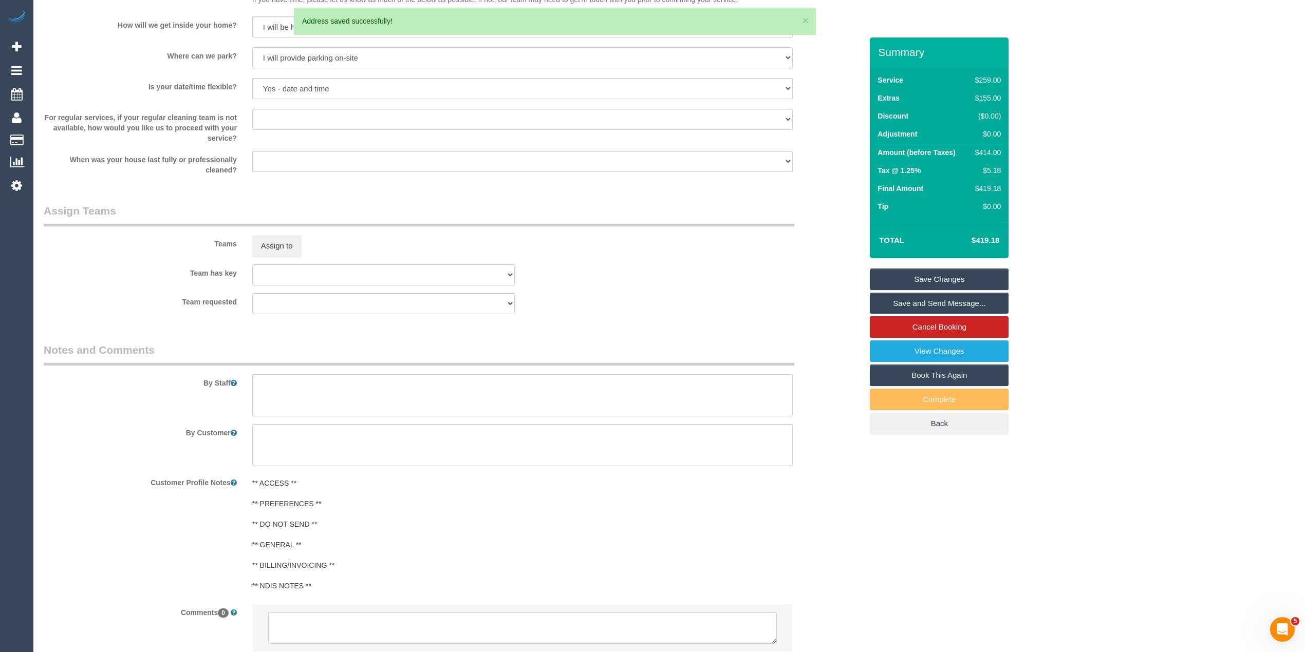
scroll to position [1492, 0]
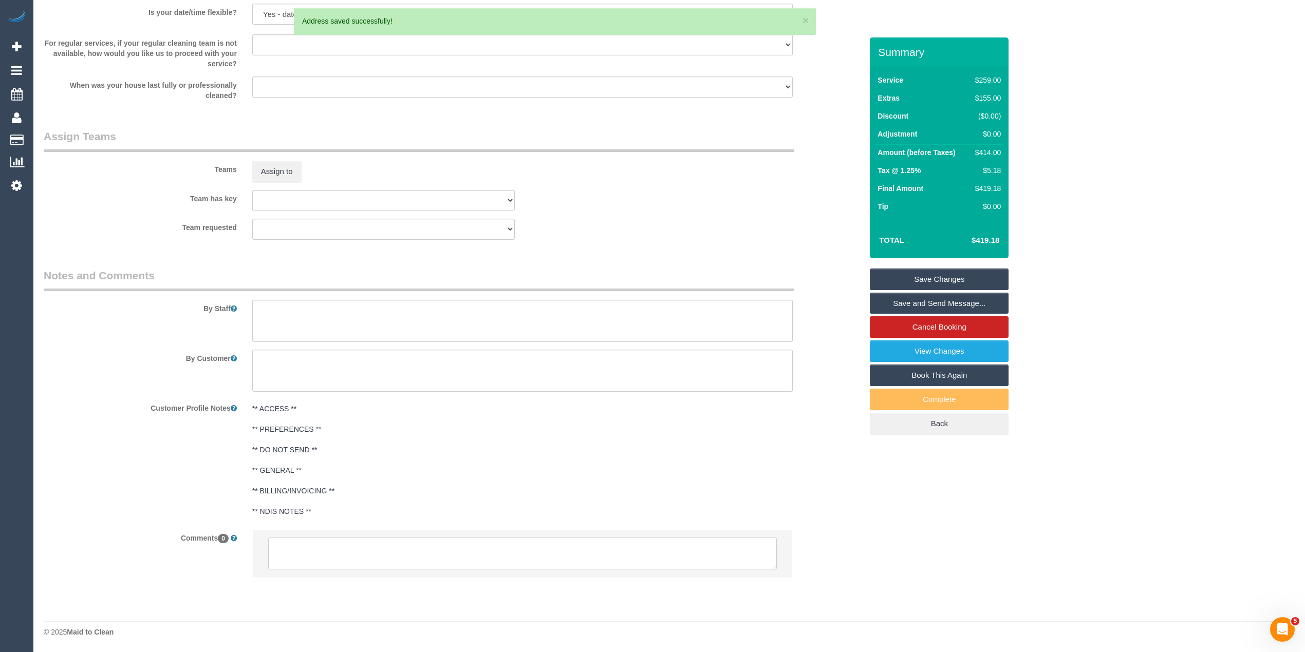
click at [329, 548] on textarea at bounding box center [522, 554] width 509 height 32
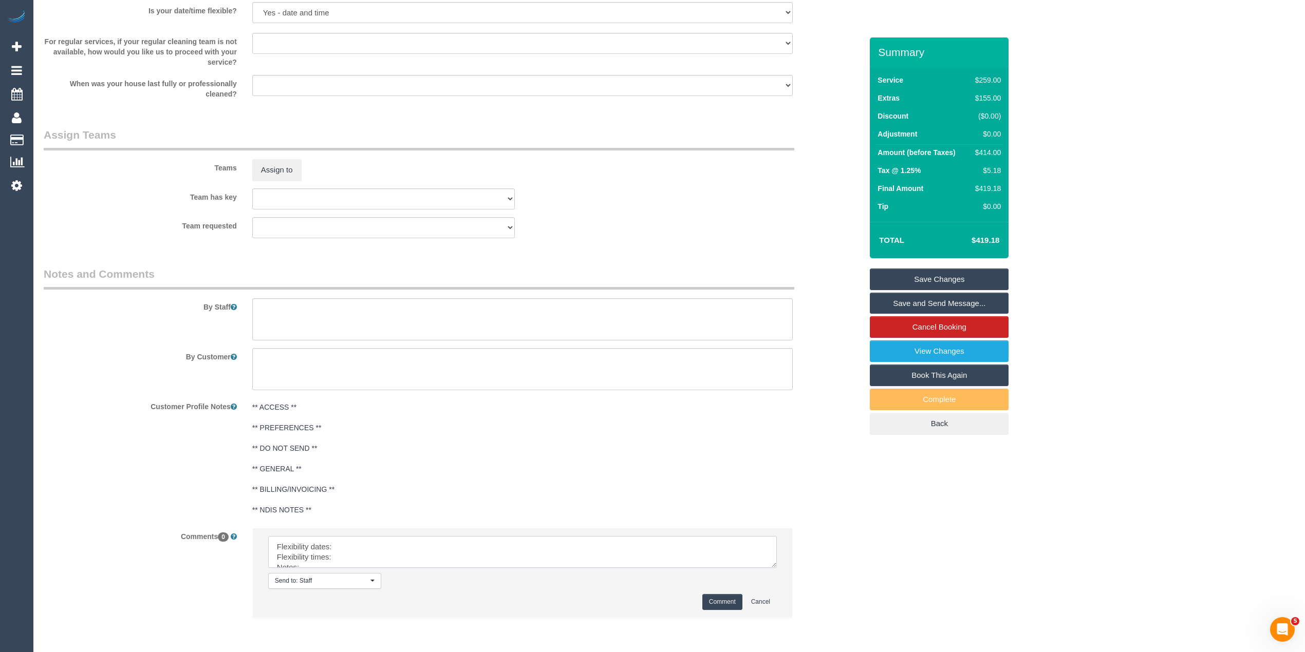
drag, startPoint x: 770, startPoint y: 564, endPoint x: 652, endPoint y: 605, distance: 124.1
click at [777, 568] on textarea at bounding box center [522, 552] width 509 height 32
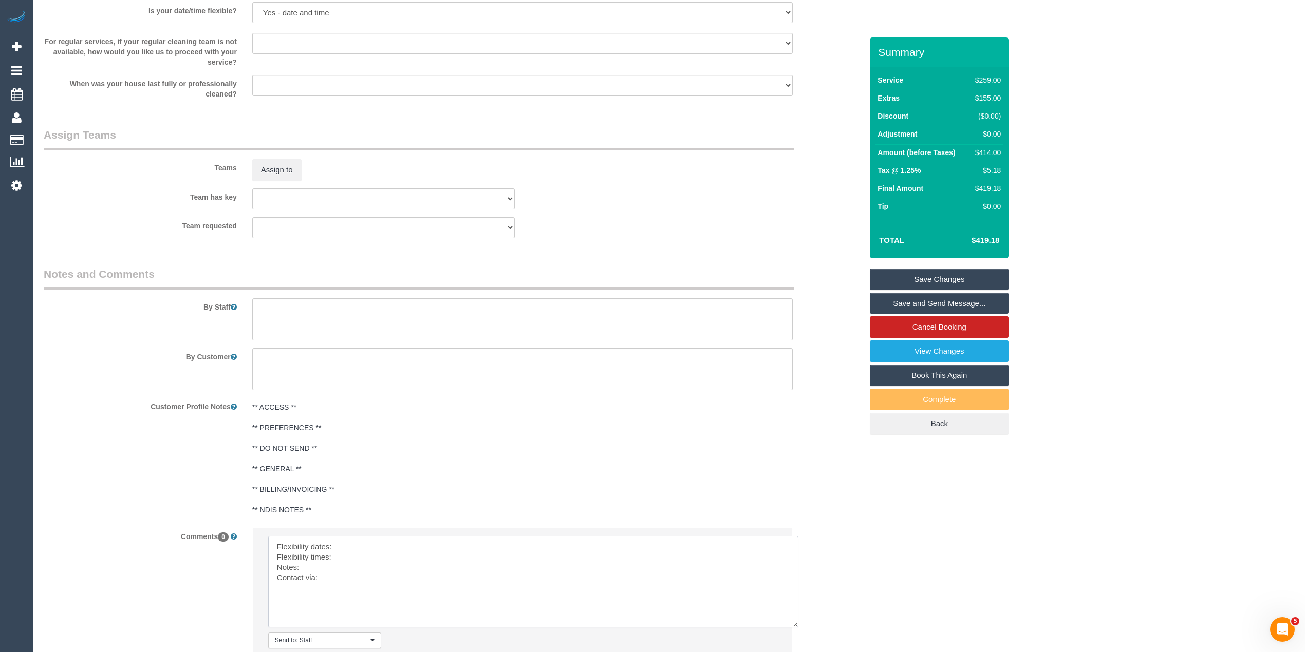
drag, startPoint x: 402, startPoint y: 553, endPoint x: 395, endPoint y: 548, distance: 8.7
click at [398, 550] on textarea at bounding box center [533, 581] width 530 height 91
click at [359, 557] on textarea at bounding box center [533, 581] width 530 height 91
click at [362, 571] on textarea at bounding box center [533, 581] width 530 height 91
click at [352, 582] on textarea at bounding box center [533, 581] width 530 height 91
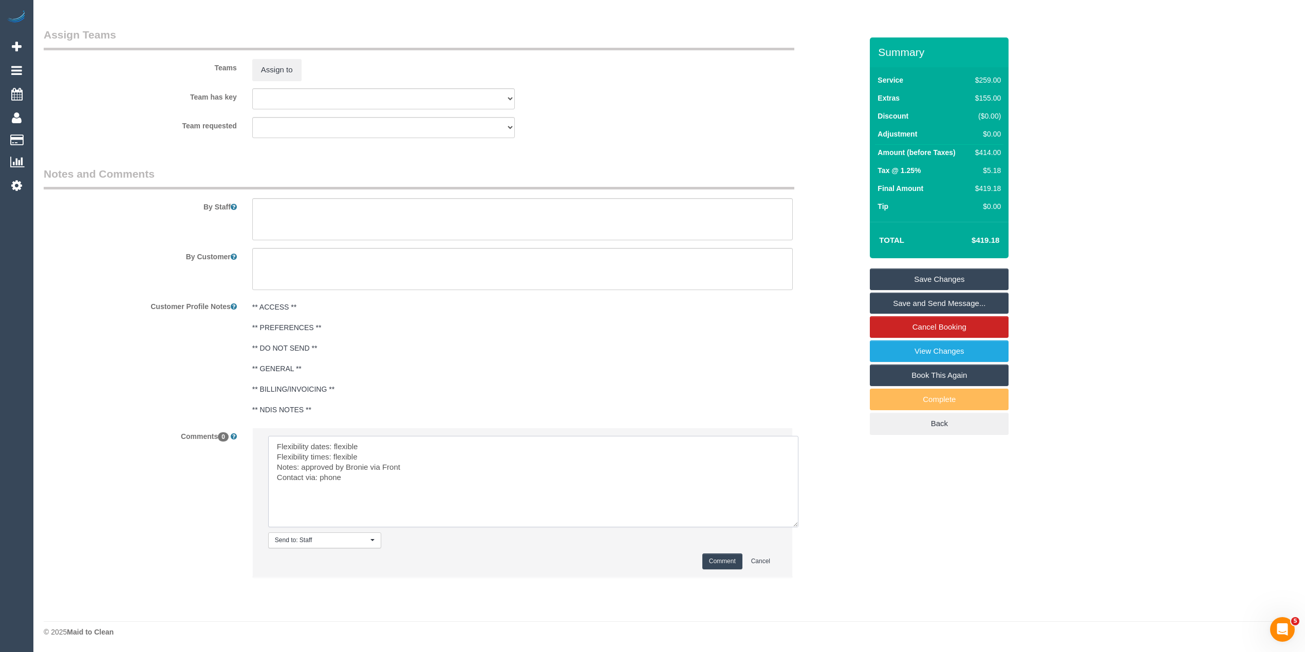
scroll to position [1593, 0]
type textarea "Flexibility dates: flexible Flexibility times: flexible Notes: approved by Bron…"
click at [728, 555] on button "Comment" at bounding box center [722, 562] width 40 height 16
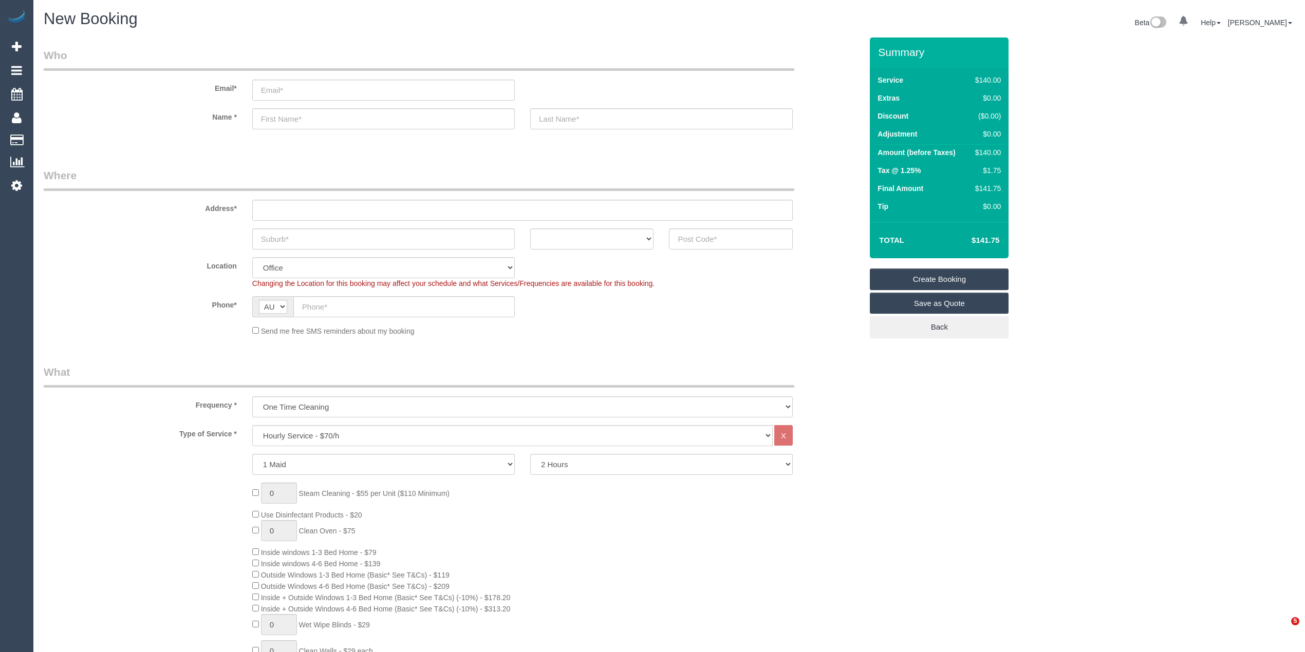
select select "object:2114"
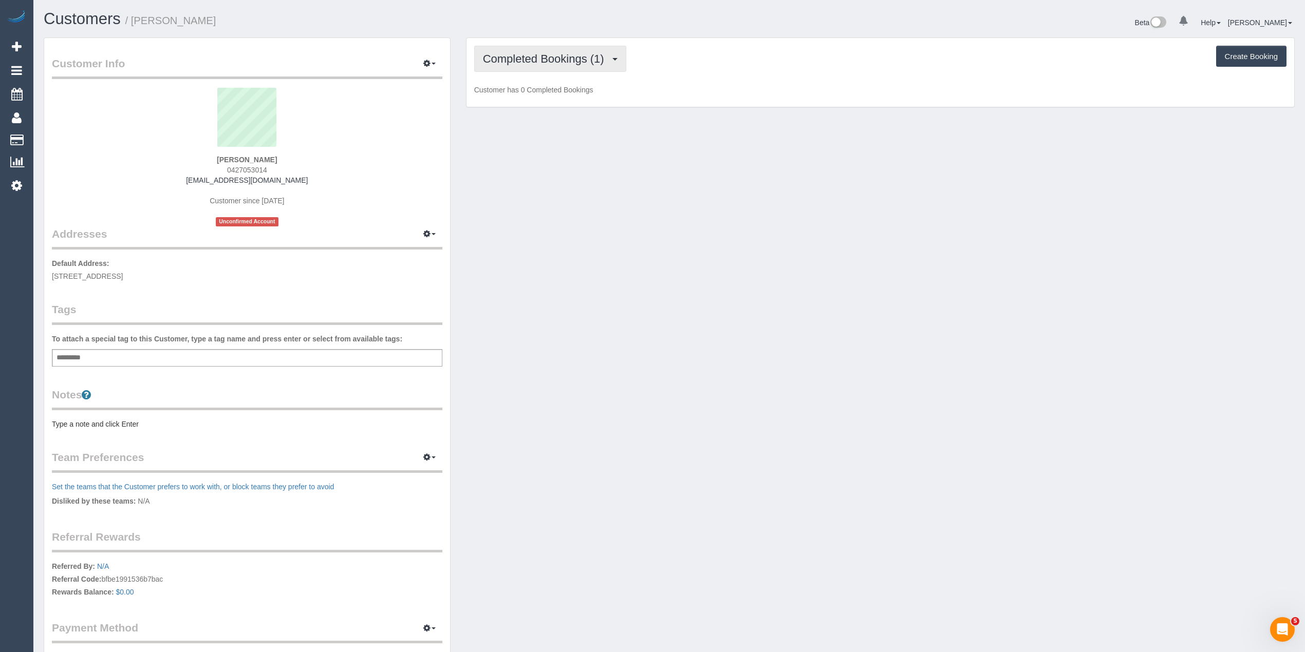
click at [541, 54] on span "Completed Bookings (1)" at bounding box center [546, 58] width 126 height 13
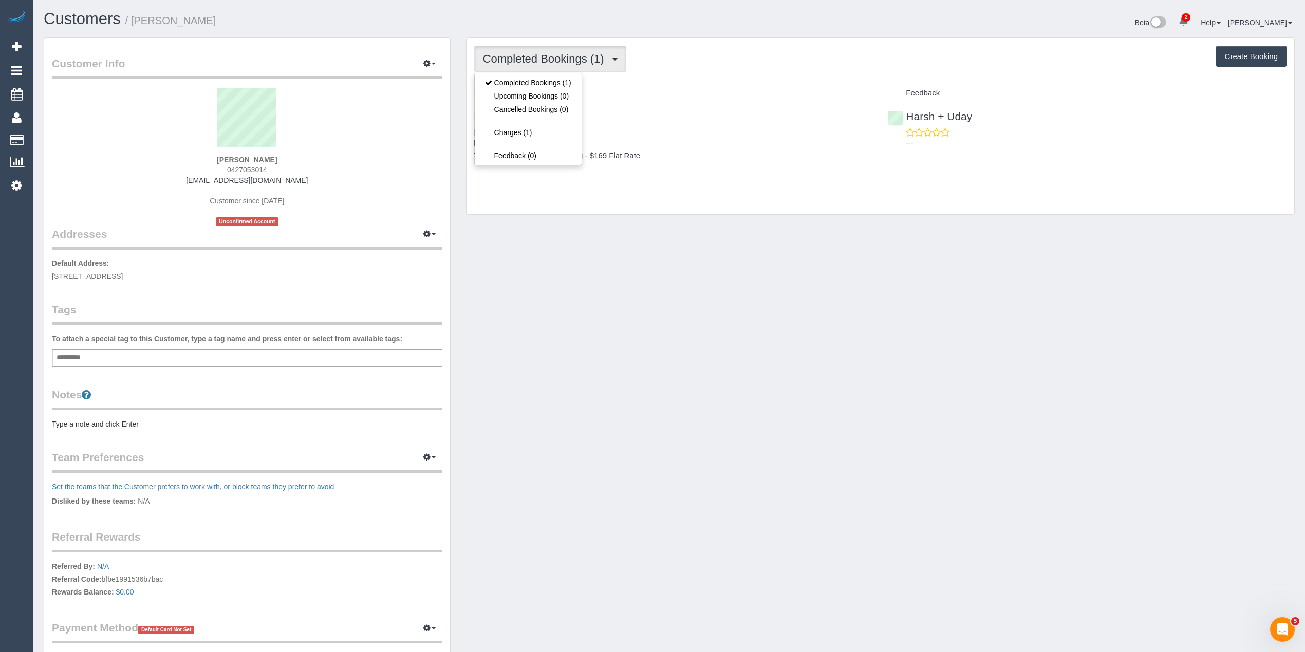
click at [703, 84] on div "Completed Bookings (1) Completed Bookings (1) Upcoming Bookings (0) Cancelled B…" at bounding box center [880, 126] width 828 height 176
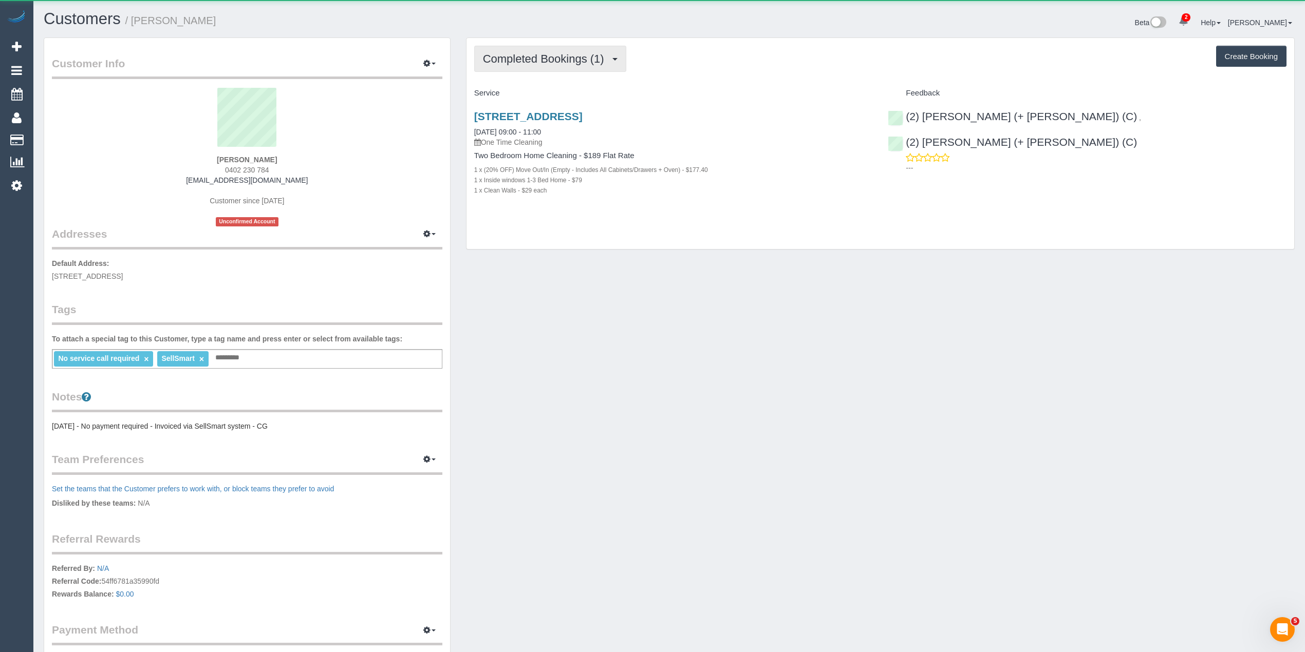
click at [533, 60] on span "Completed Bookings (1)" at bounding box center [546, 58] width 126 height 13
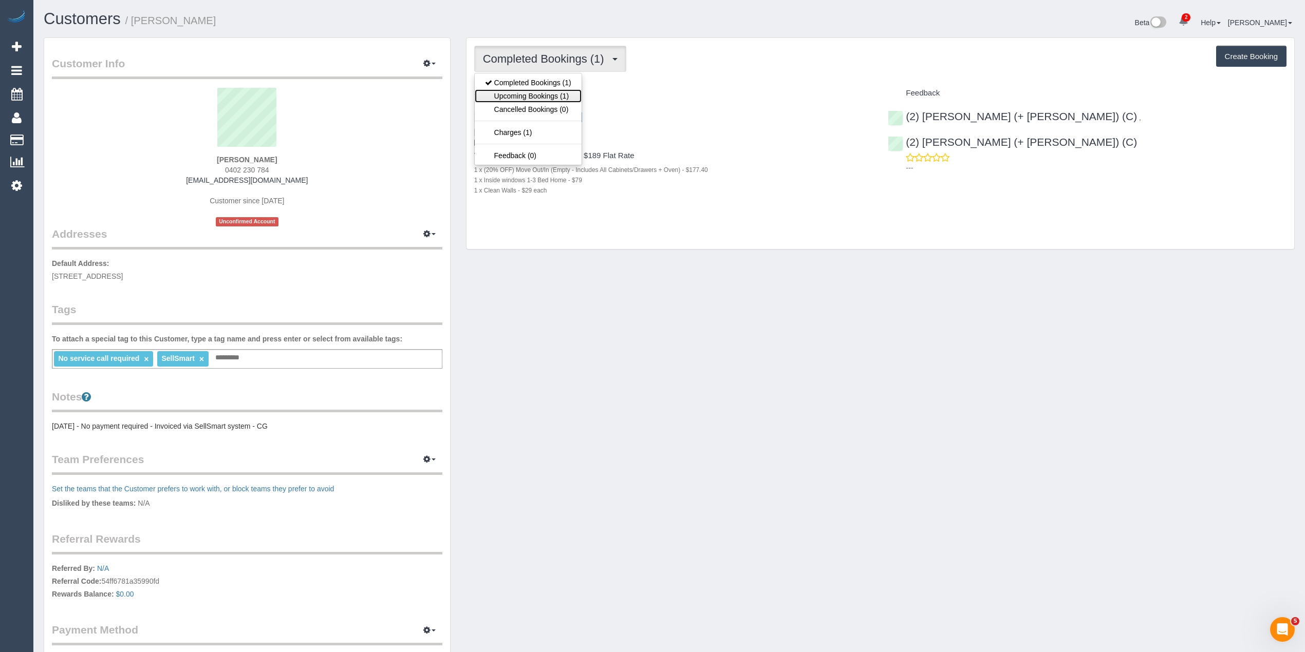
click at [555, 97] on link "Upcoming Bookings (1)" at bounding box center [528, 95] width 107 height 13
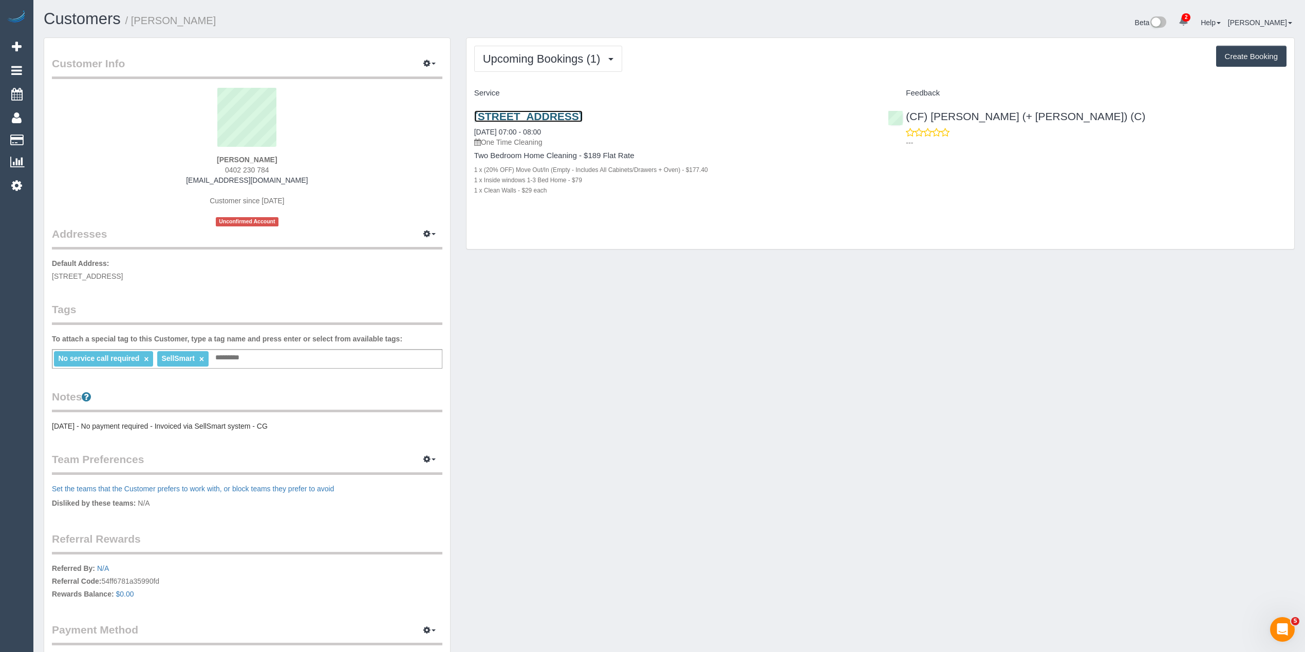
click at [583, 113] on link "Unit 2 673 Geelong Rd, Brooklyn, VIC 3012" at bounding box center [528, 116] width 108 height 12
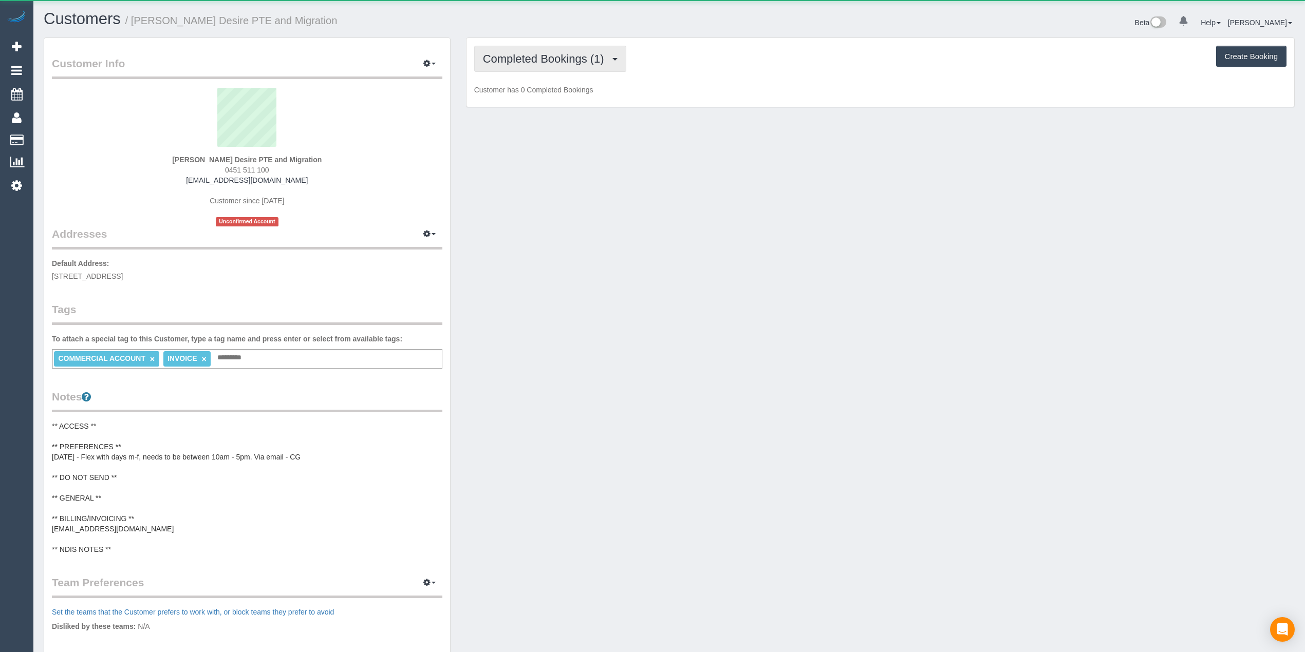
click at [533, 60] on span "Completed Bookings (1)" at bounding box center [546, 58] width 126 height 13
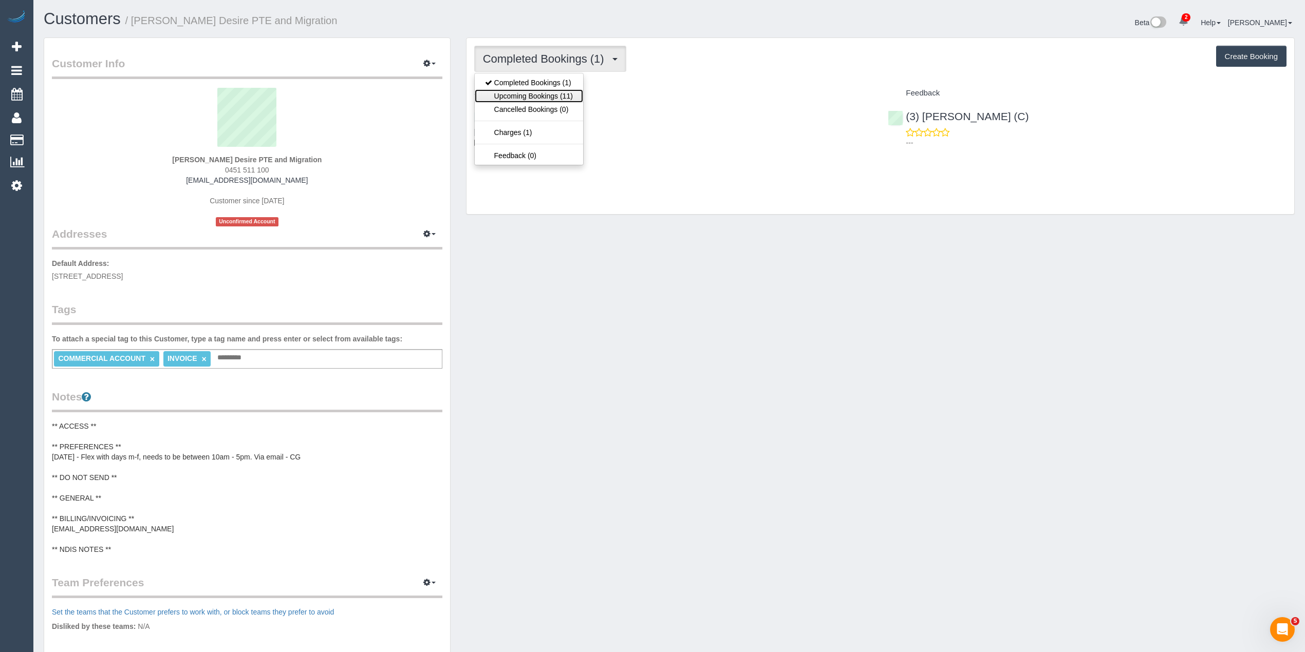
click at [537, 95] on link "Upcoming Bookings (11)" at bounding box center [529, 95] width 108 height 13
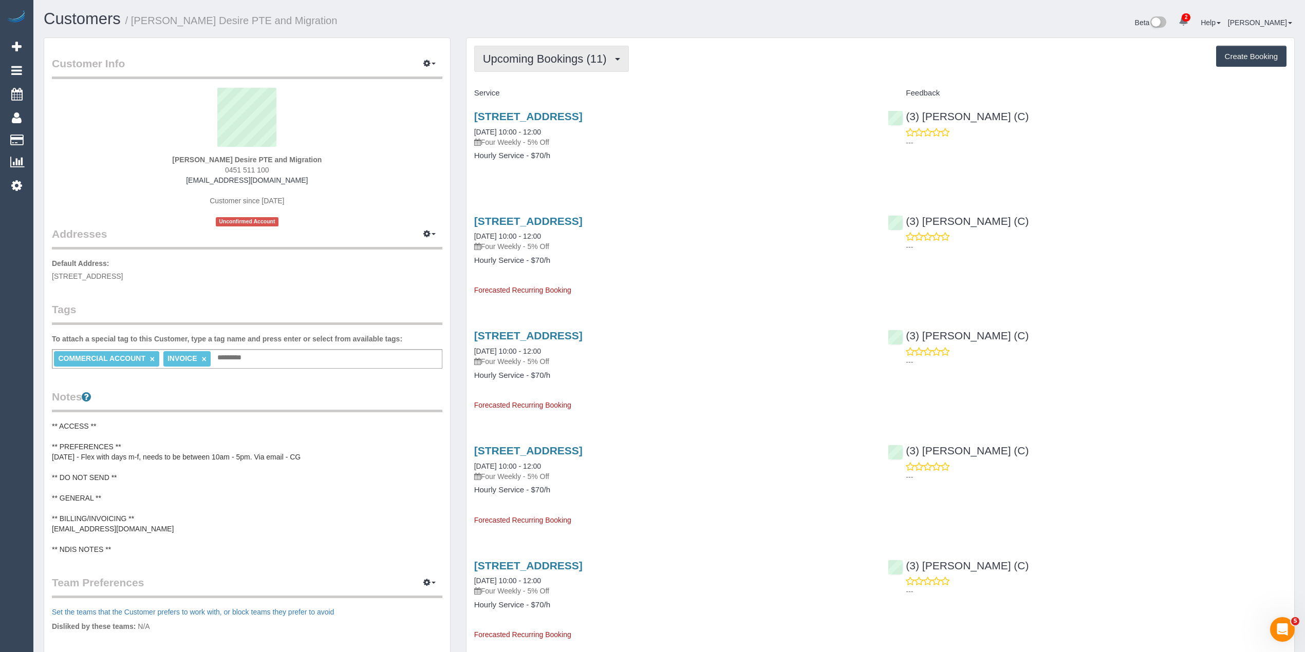
click at [533, 60] on span "Upcoming Bookings (11)" at bounding box center [547, 58] width 129 height 13
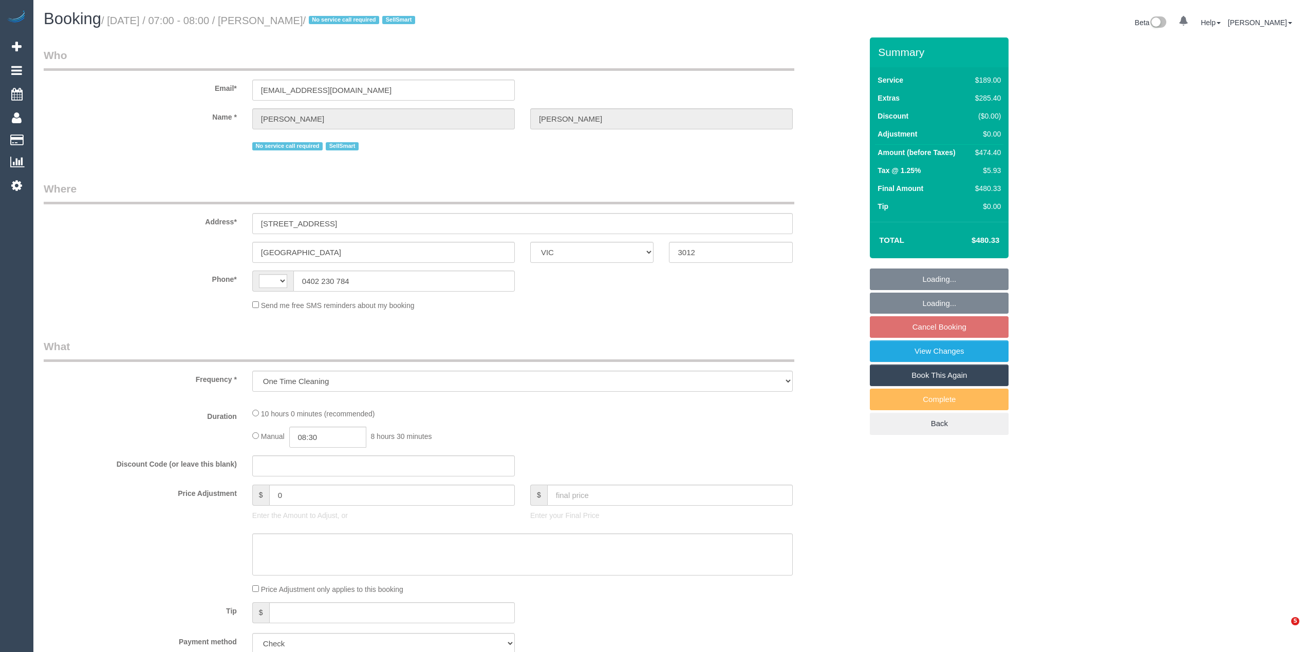
select select "VIC"
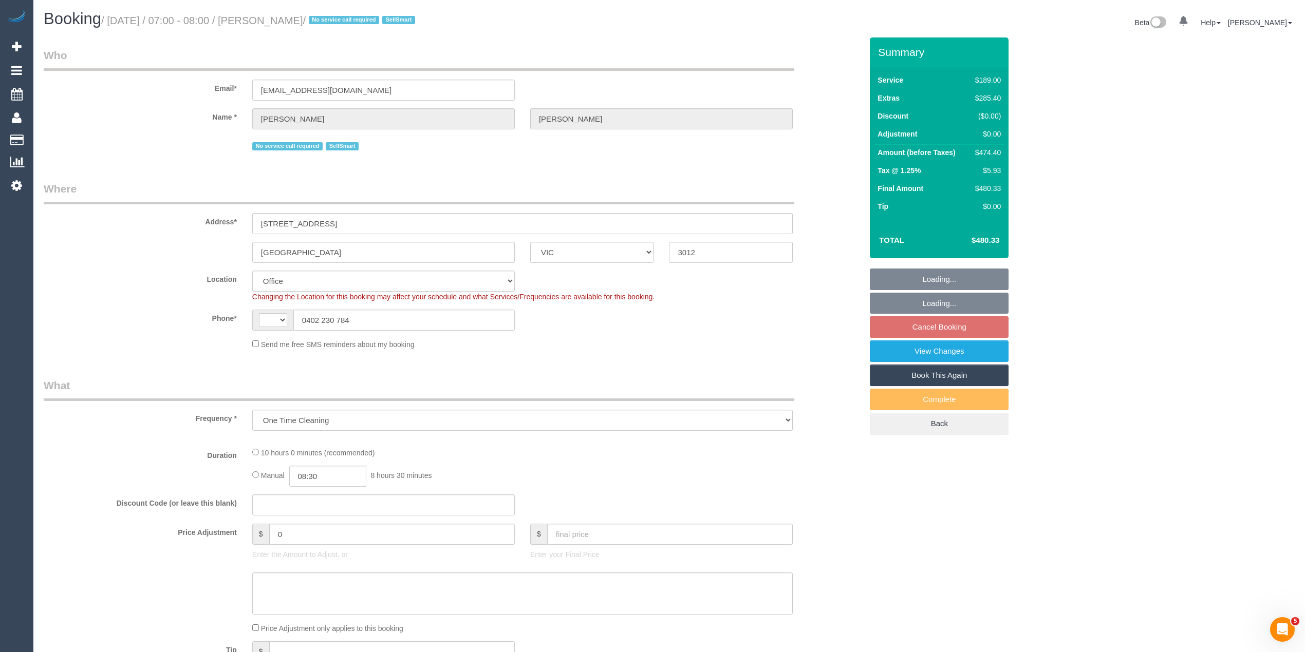
select select "string:AU"
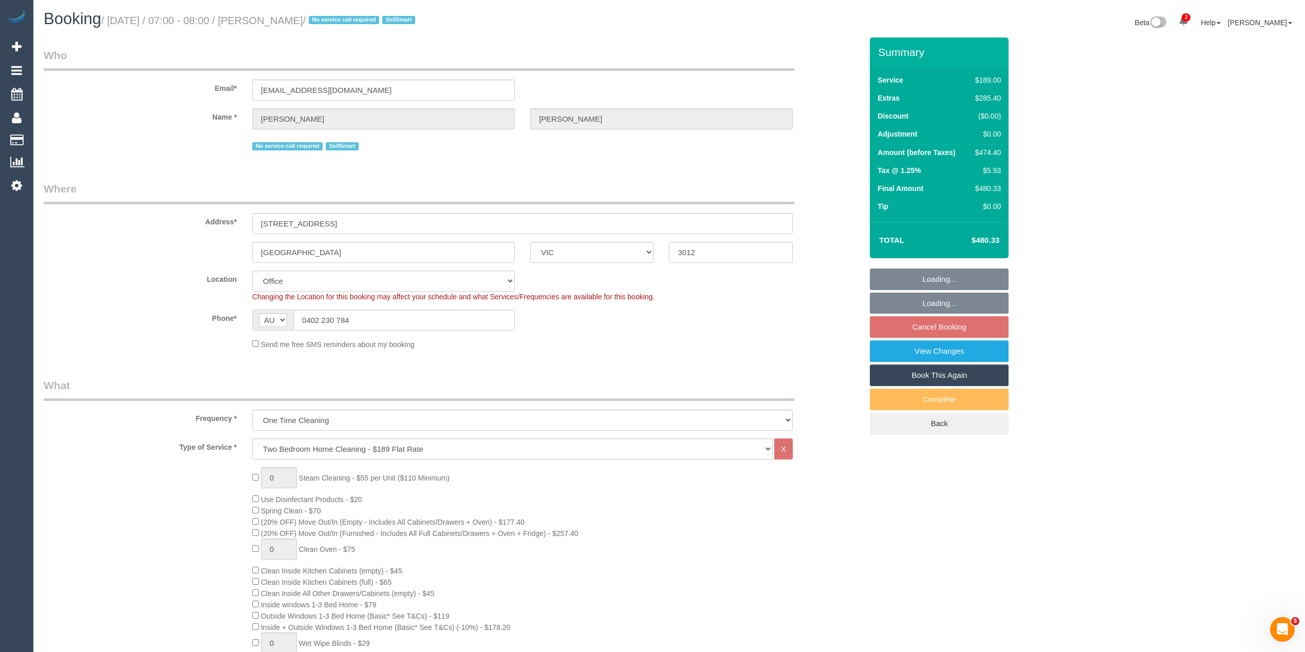
select select "number:28"
select select "number:14"
select select "number:19"
select select "number:36"
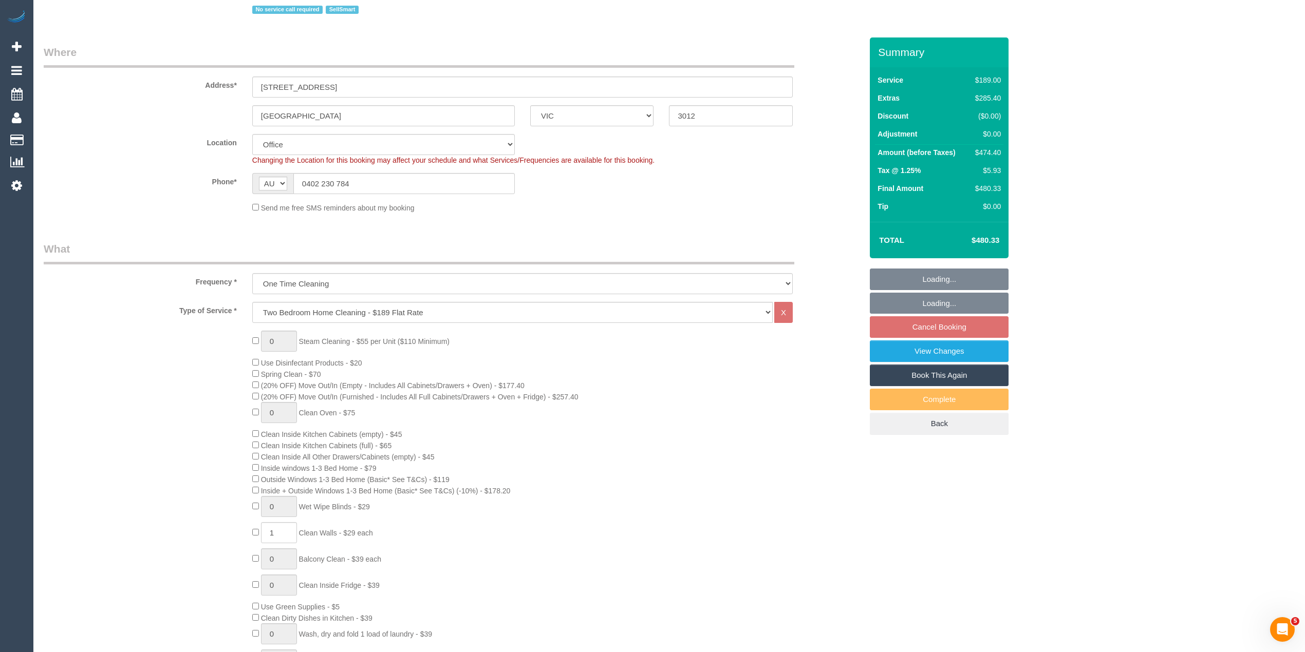
select select "object:837"
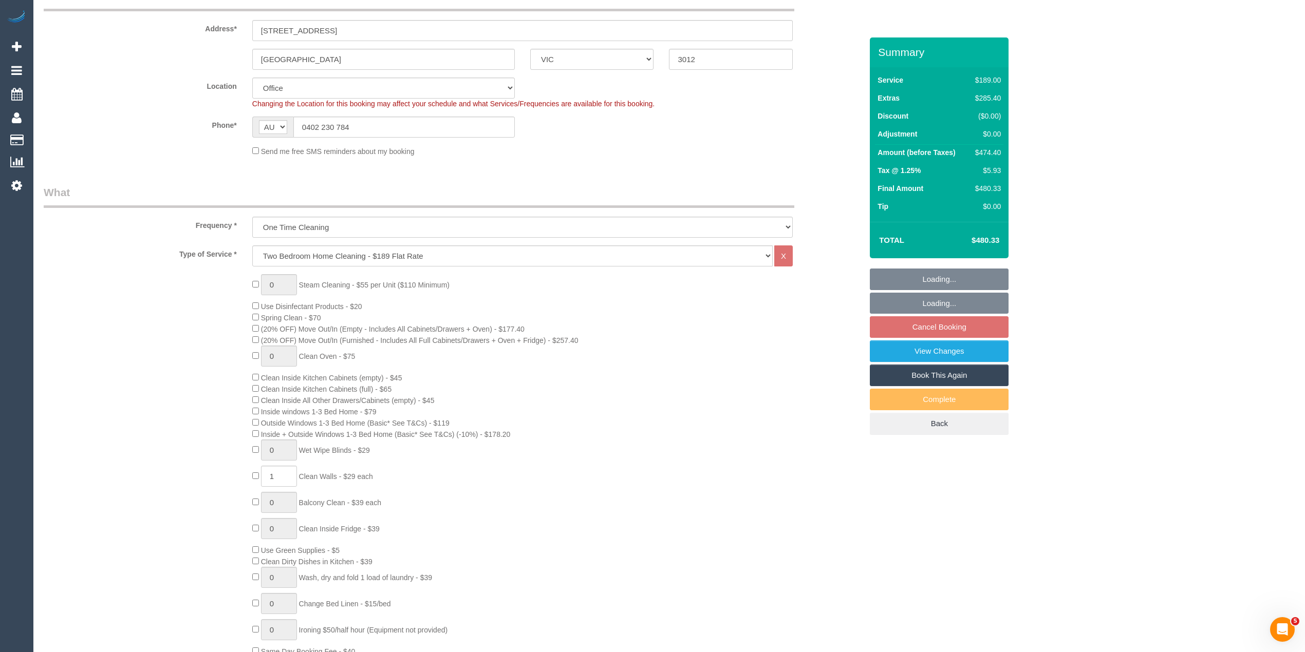
scroll to position [274, 0]
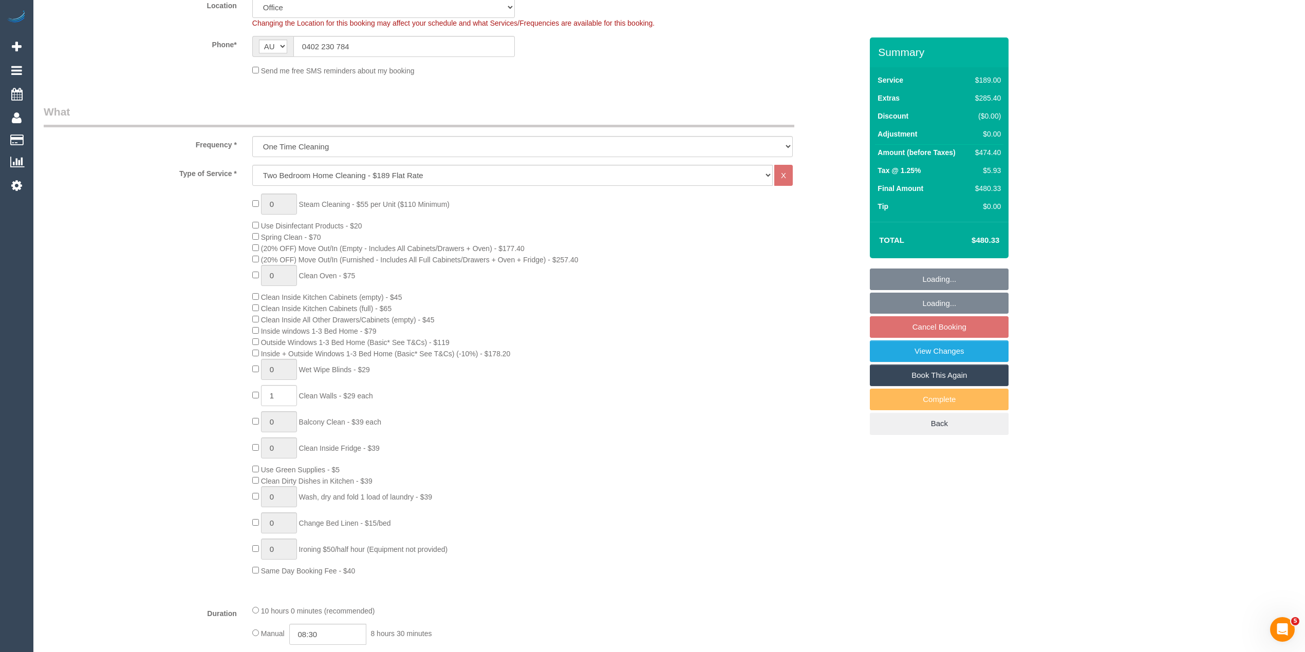
click at [251, 249] on div "0 Steam Cleaning - $55 per Unit ($110 Minimum) Use Disinfectant Products - $20 …" at bounding box center [557, 385] width 625 height 383
click at [253, 241] on div "0 Steam Cleaning - $55 per Unit ($110 Minimum) Use Disinfectant Products - $20 …" at bounding box center [557, 385] width 625 height 383
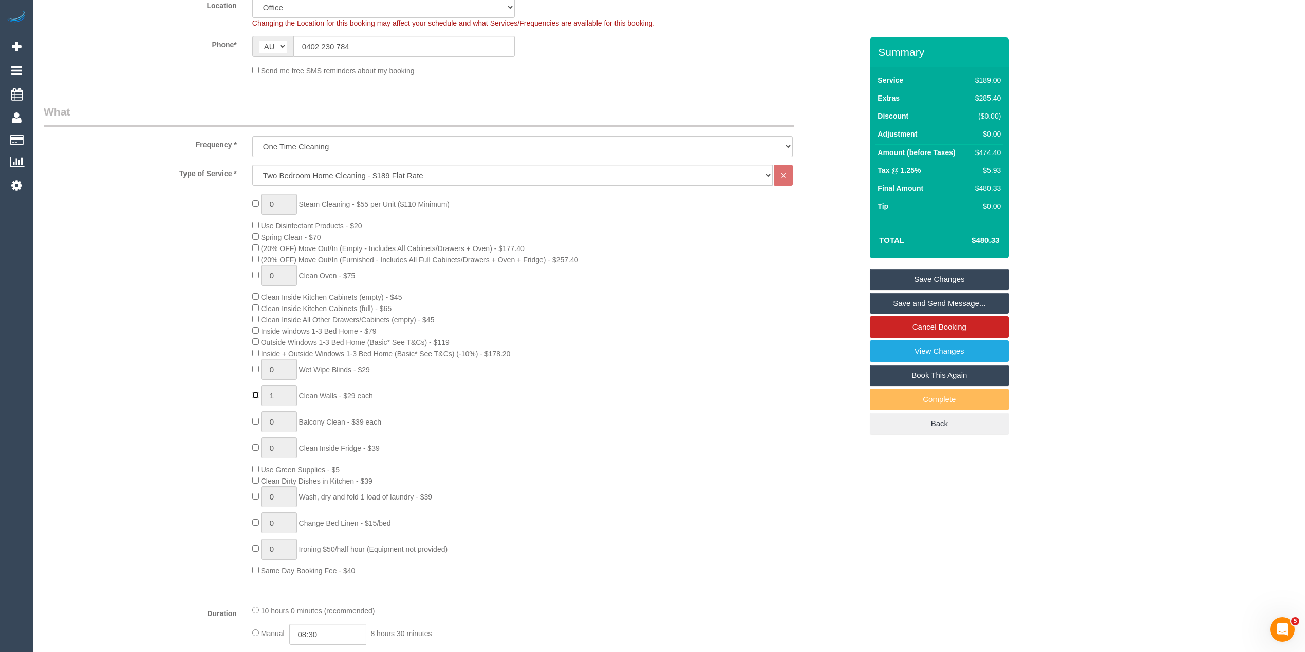
type input "0"
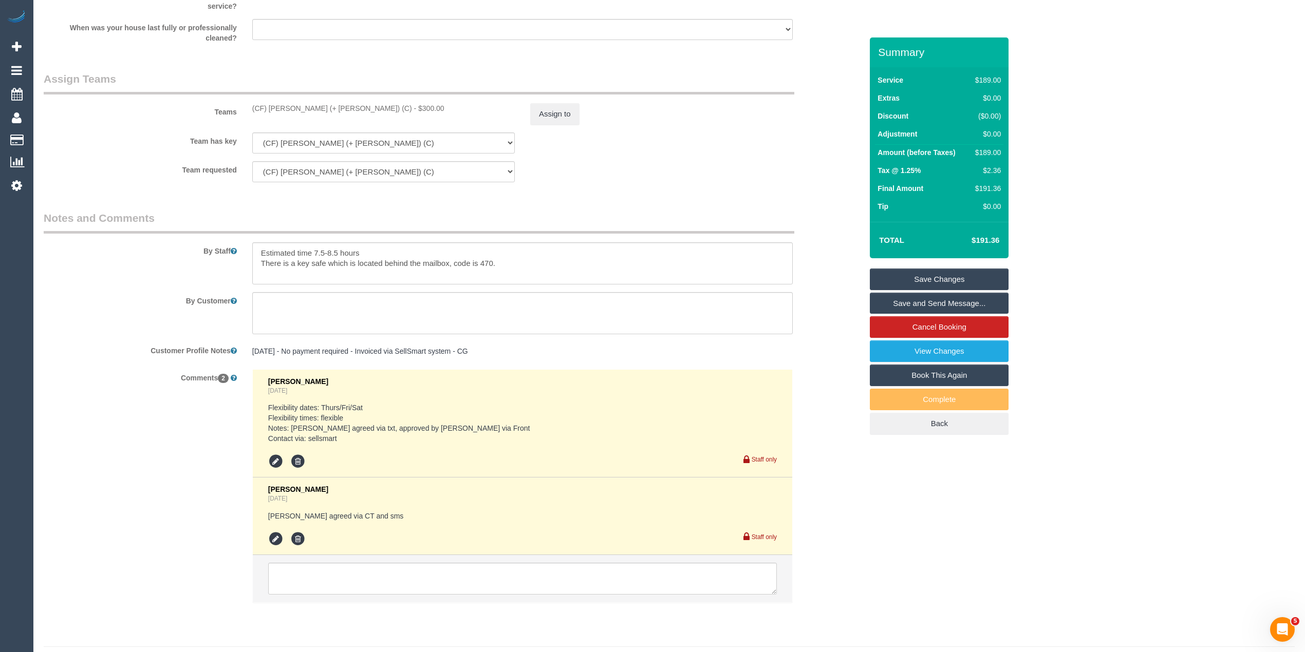
scroll to position [1575, 0]
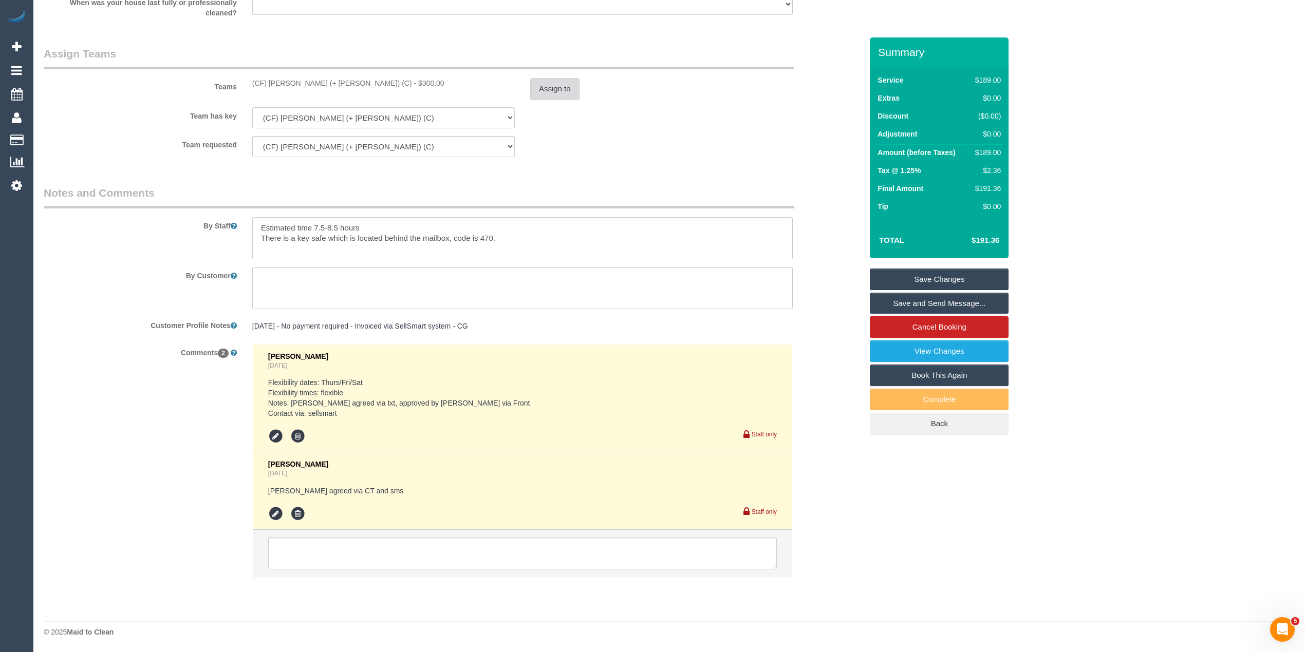
click at [554, 90] on button "Assign to" at bounding box center [554, 89] width 49 height 22
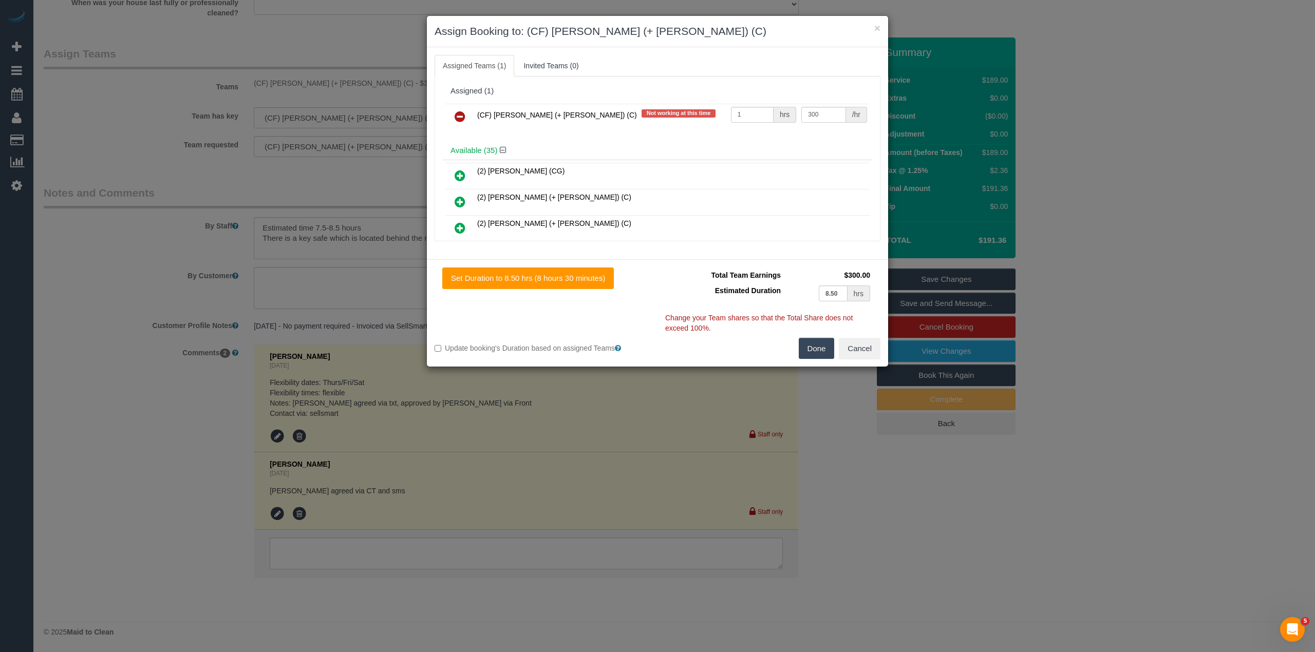
click at [458, 114] on icon at bounding box center [460, 116] width 11 height 12
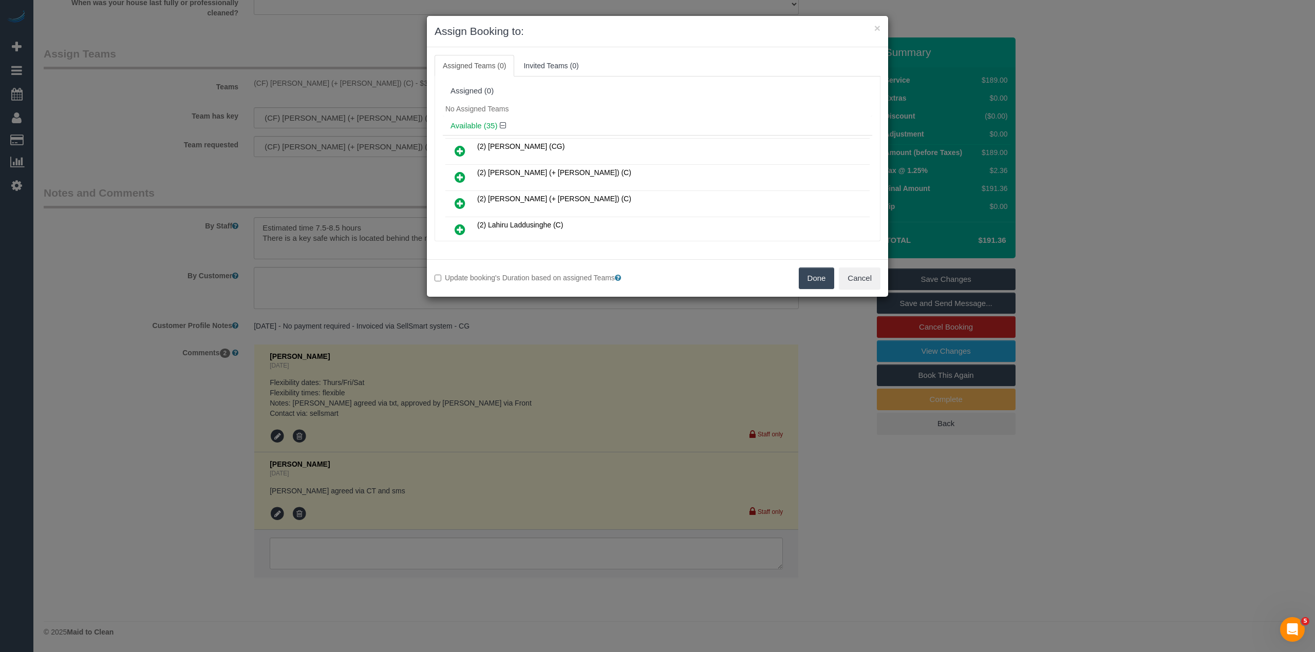
click at [819, 276] on button "Done" at bounding box center [817, 279] width 36 height 22
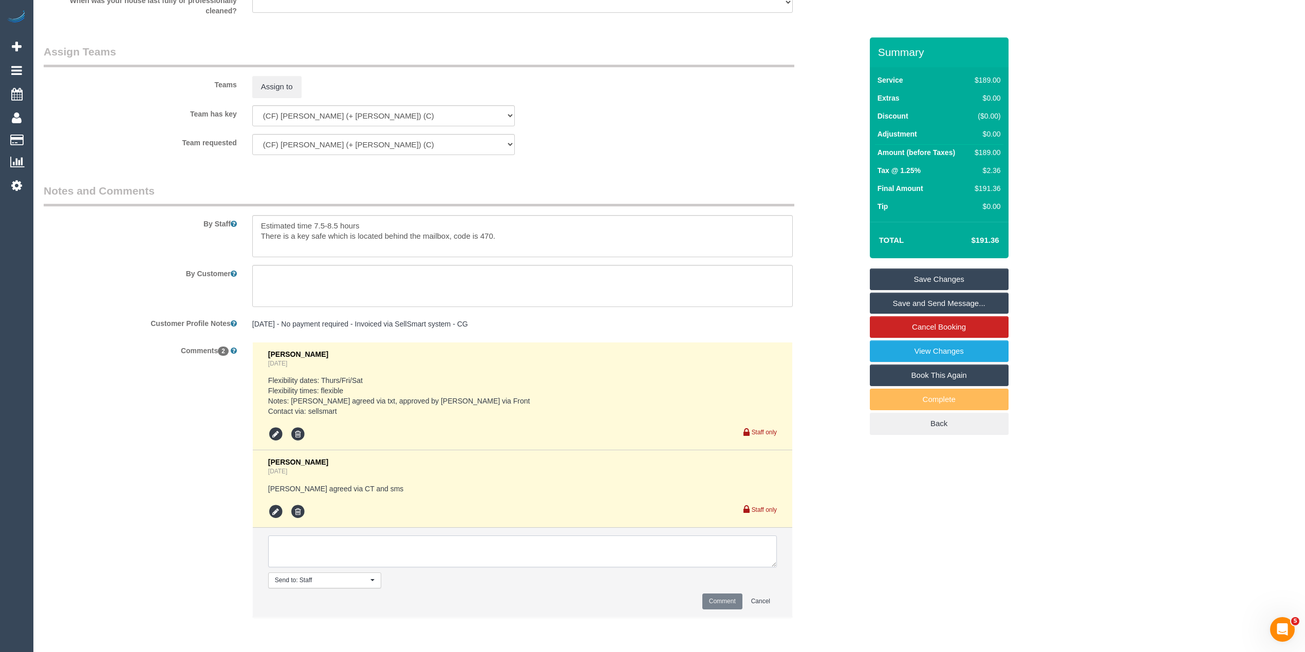
click at [342, 547] on textarea at bounding box center [522, 552] width 509 height 32
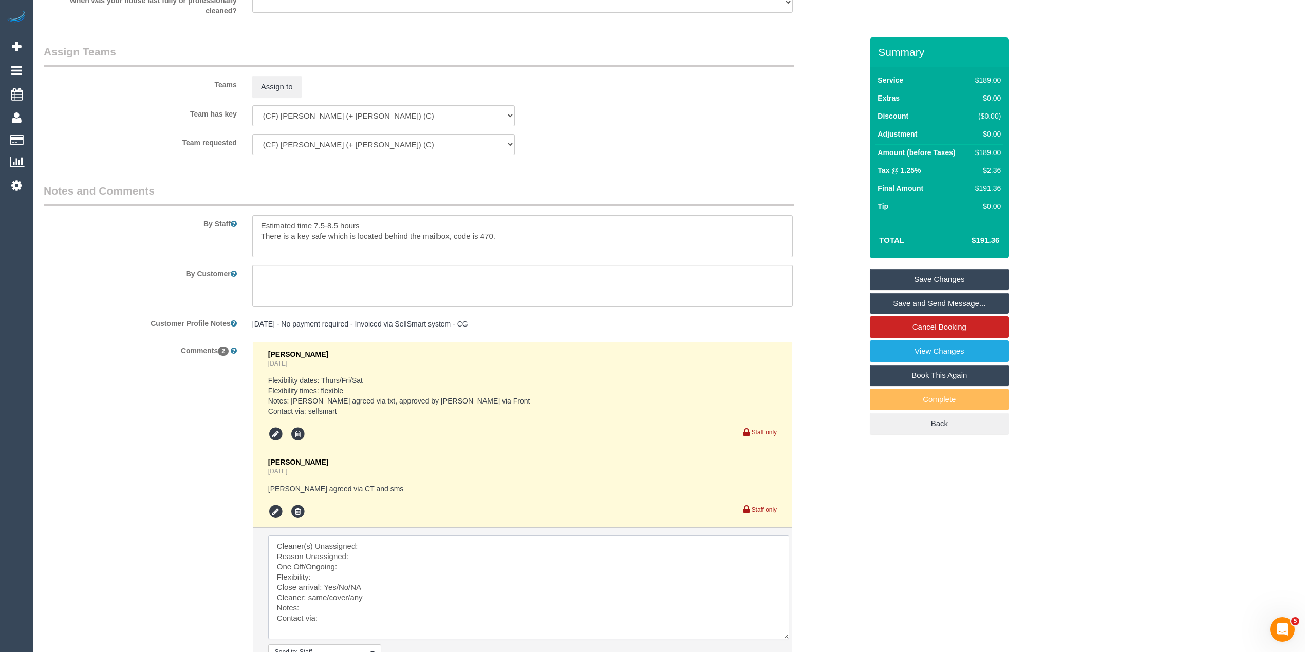
drag, startPoint x: 771, startPoint y: 560, endPoint x: 613, endPoint y: 592, distance: 160.4
click at [783, 639] on textarea at bounding box center [528, 588] width 521 height 104
click at [408, 551] on textarea at bounding box center [529, 591] width 522 height 111
click at [368, 555] on textarea at bounding box center [529, 591] width 522 height 111
click at [358, 576] on textarea at bounding box center [529, 591] width 522 height 111
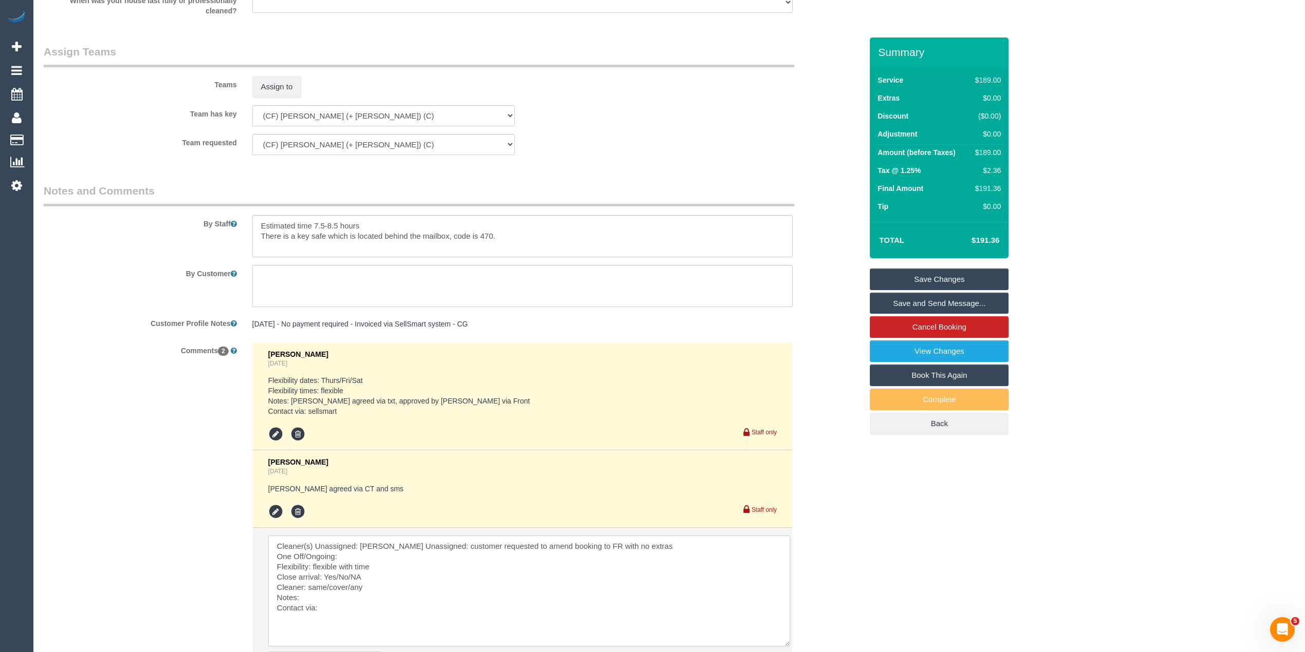
drag, startPoint x: 337, startPoint y: 597, endPoint x: 310, endPoint y: 596, distance: 27.2
click at [310, 596] on textarea at bounding box center [529, 591] width 522 height 111
click at [320, 615] on textarea at bounding box center [529, 591] width 522 height 111
click at [328, 619] on textarea at bounding box center [529, 591] width 522 height 111
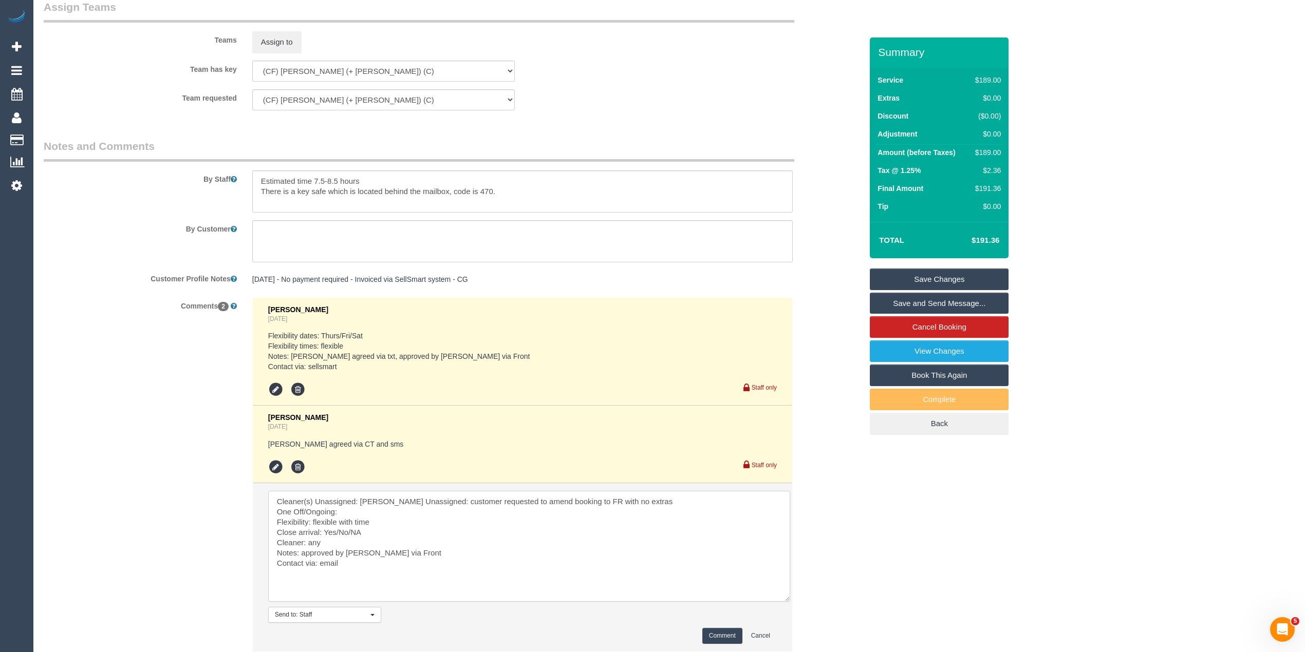
scroll to position [1644, 0]
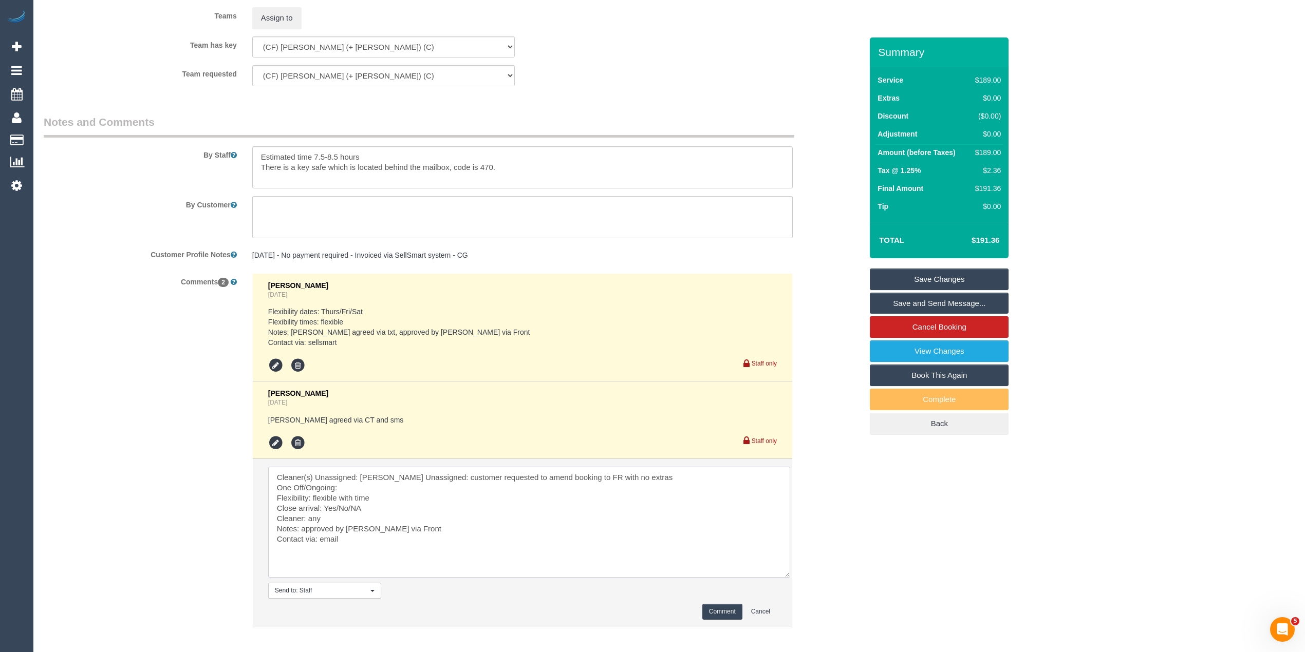
type textarea "Cleaner(s) Unassigned: [PERSON_NAME] Unassigned: customer requested to amend bo…"
click at [722, 609] on button "Comment" at bounding box center [722, 612] width 40 height 16
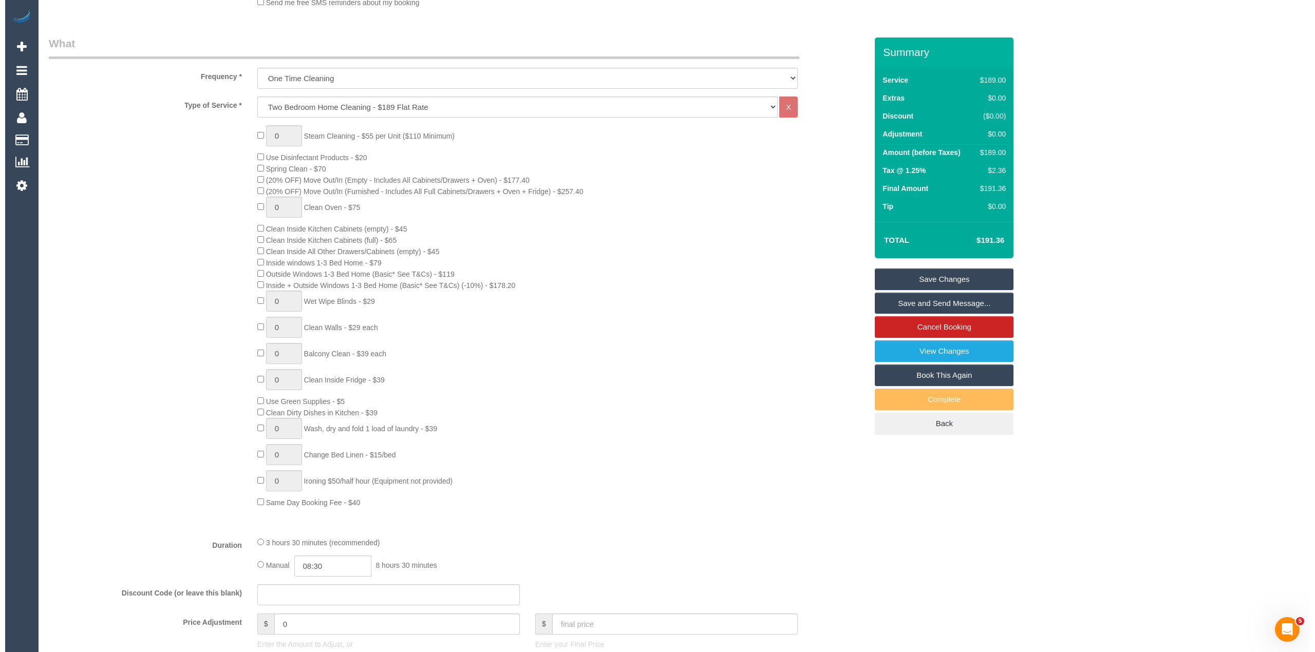
scroll to position [0, 0]
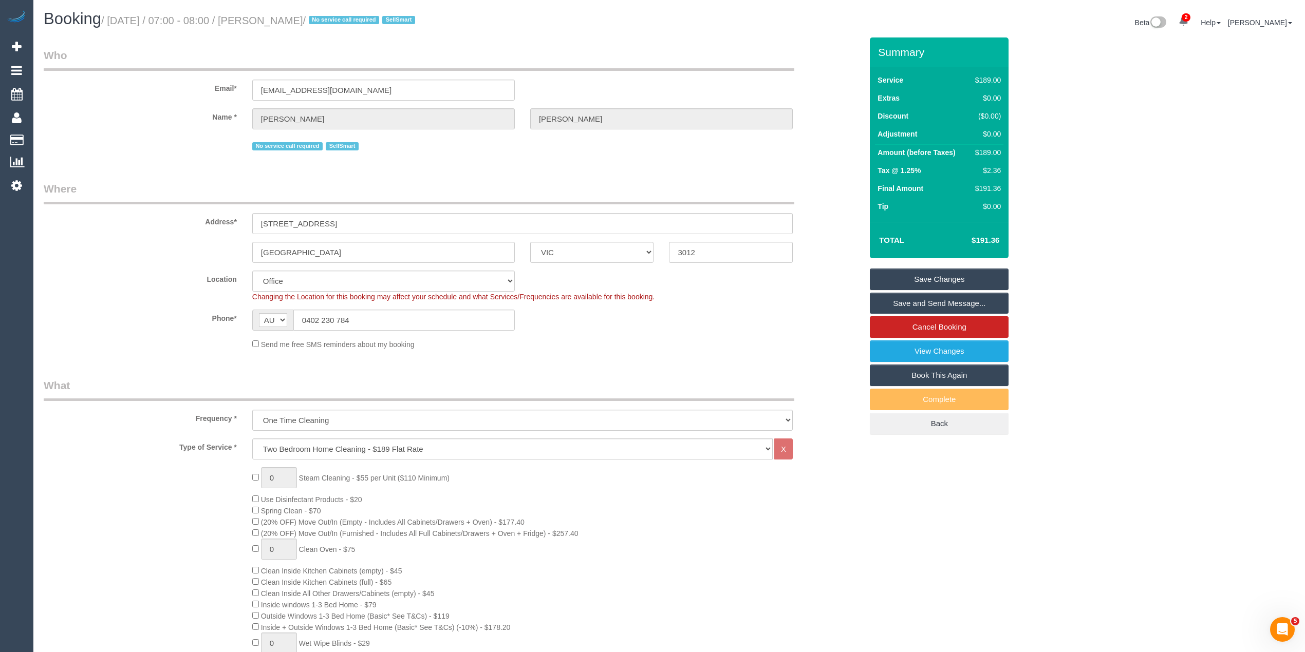
click at [953, 279] on link "Save Changes" at bounding box center [939, 280] width 139 height 22
